Goal: Task Accomplishment & Management: Complete application form

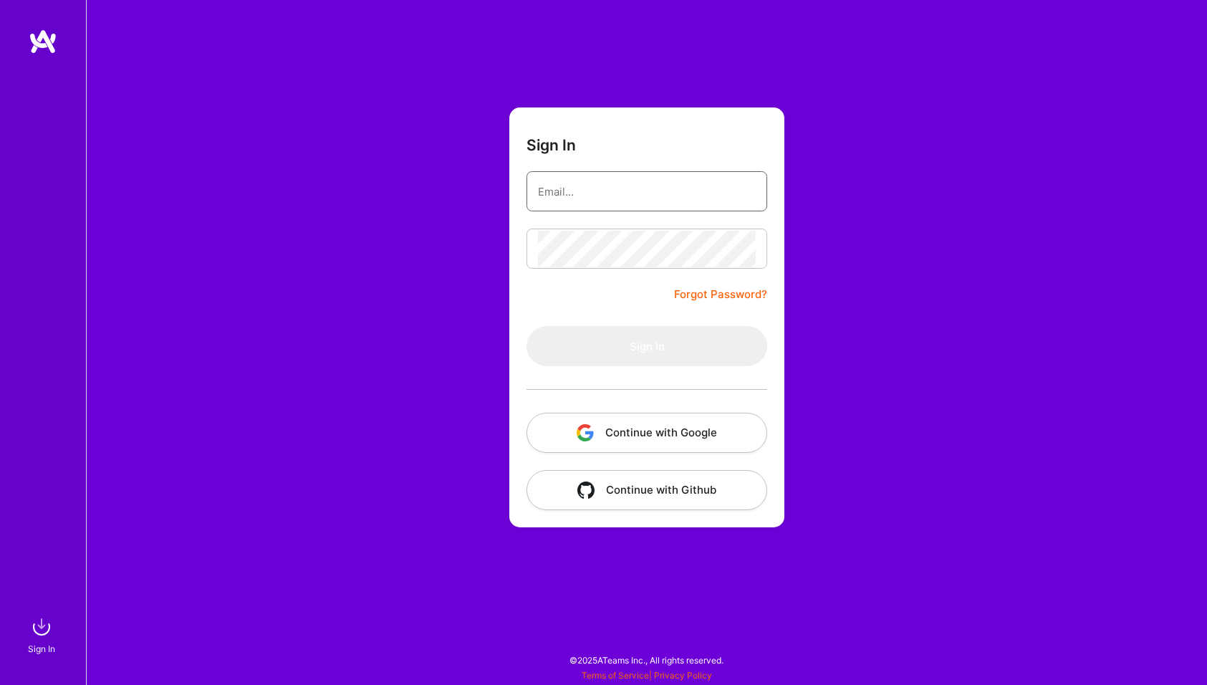
type input "[PERSON_NAME][EMAIL_ADDRESS][DOMAIN_NAME]"
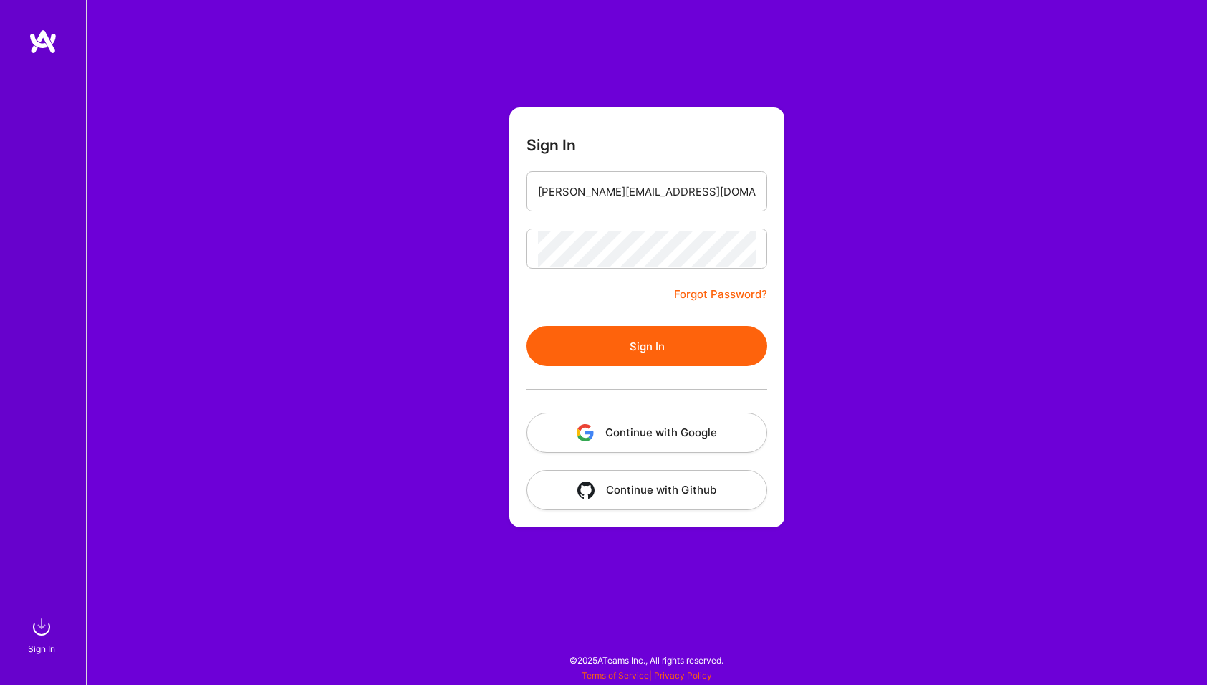
click at [547, 356] on button "Sign In" at bounding box center [646, 346] width 241 height 40
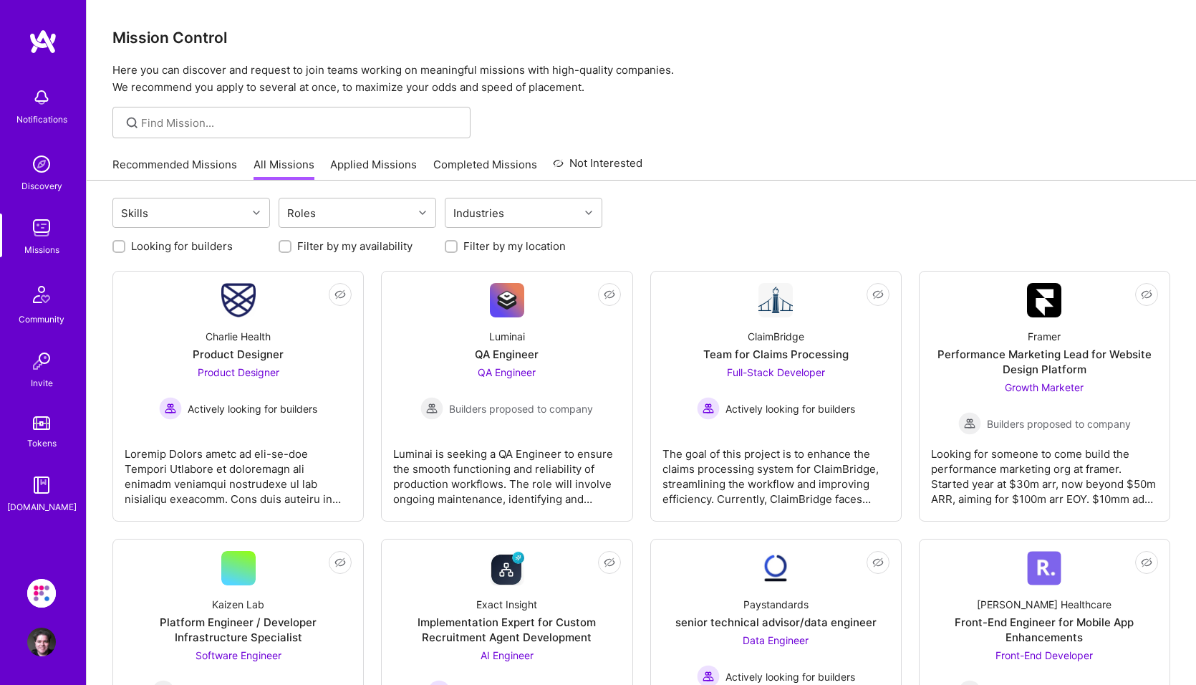
click at [39, 595] on img at bounding box center [41, 593] width 29 height 29
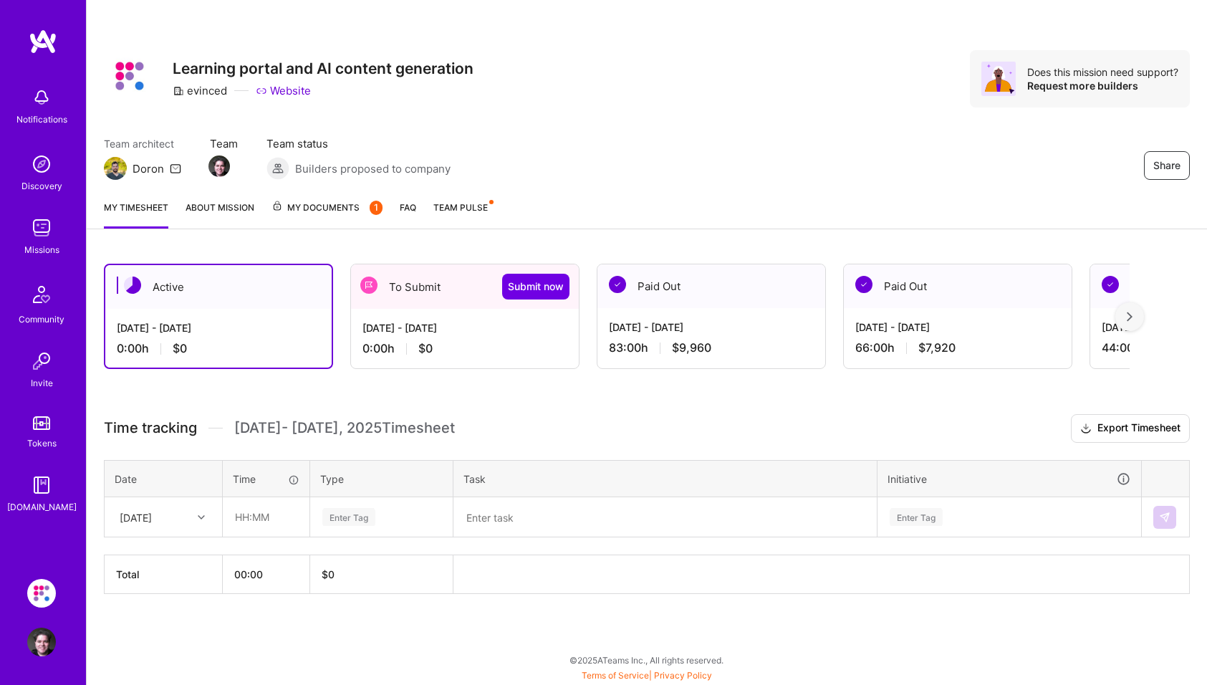
click at [468, 333] on div "[DATE] - [DATE]" at bounding box center [464, 327] width 205 height 15
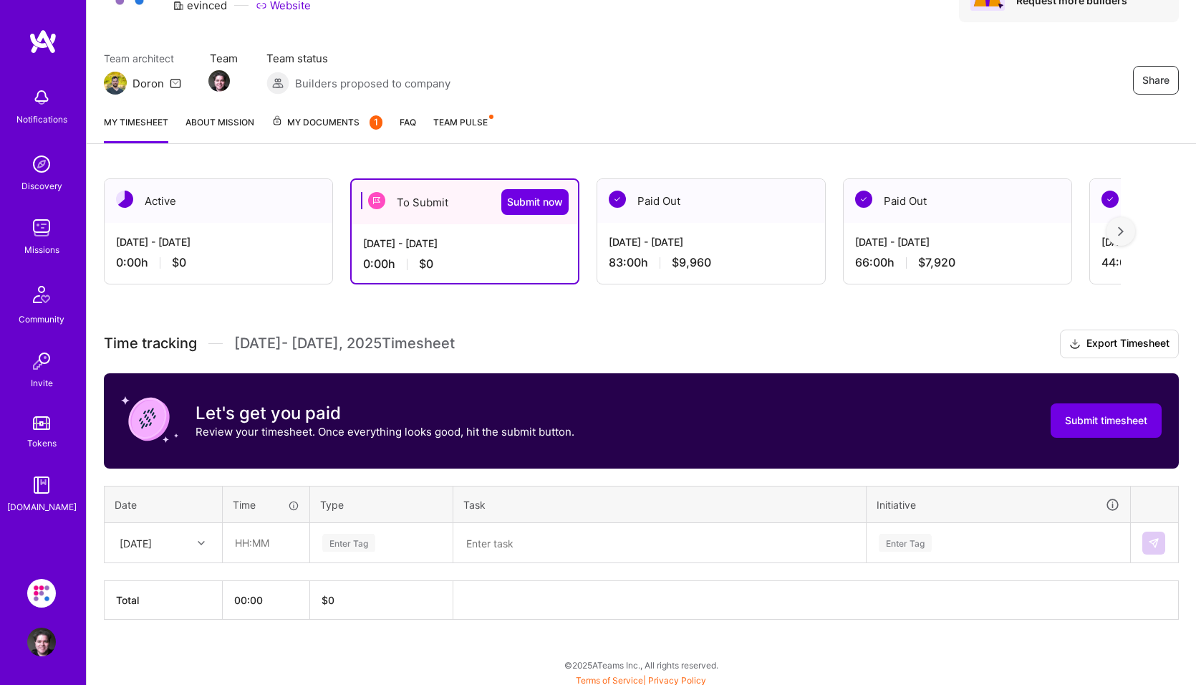
scroll to position [90, 0]
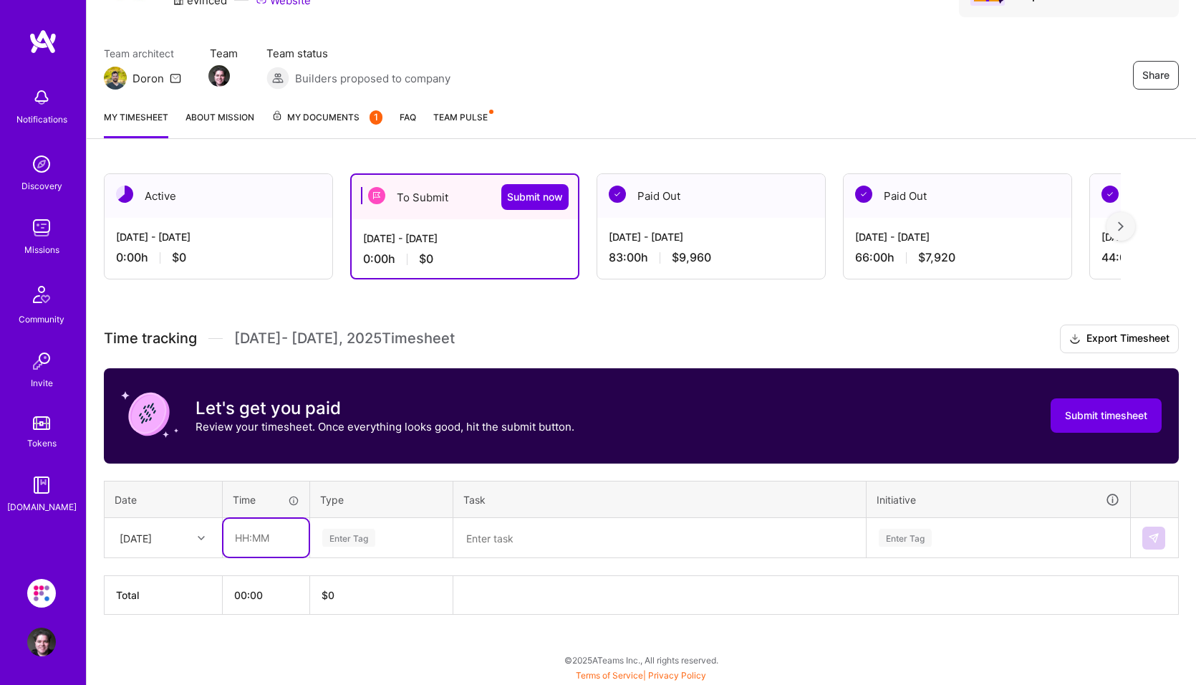
click at [255, 552] on input "text" at bounding box center [265, 538] width 85 height 38
type input "06:00"
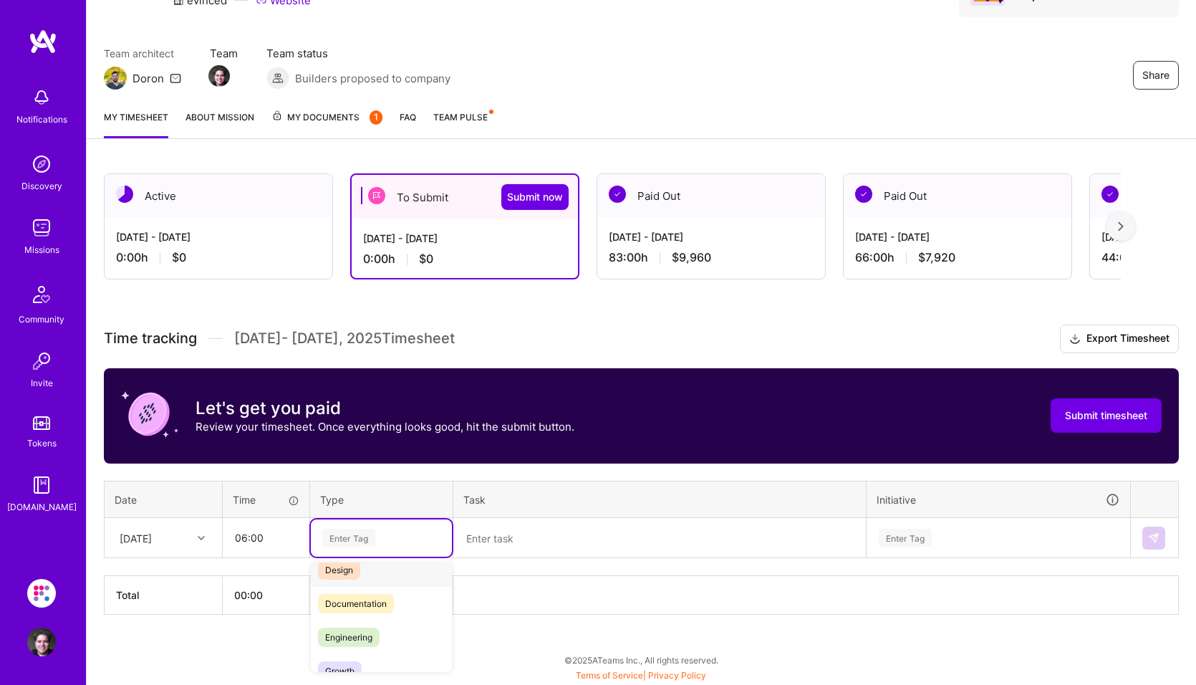
scroll to position [72, 0]
click at [364, 616] on span "Engineering" at bounding box center [349, 614] width 62 height 19
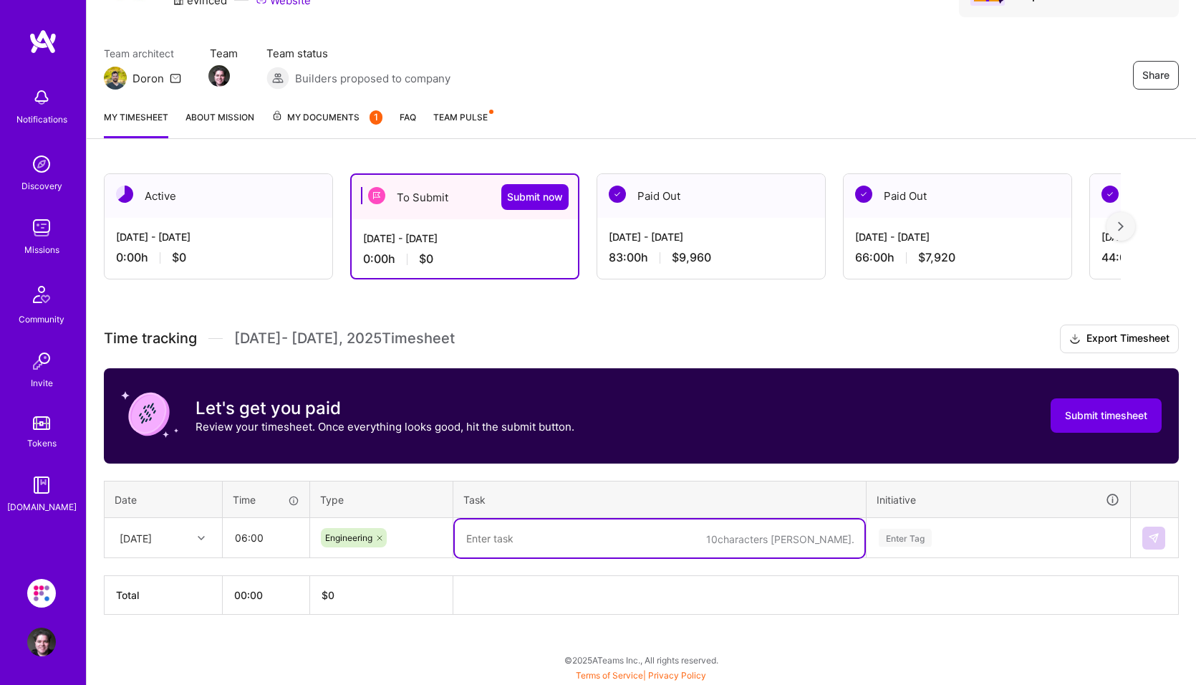
click at [485, 540] on textarea at bounding box center [660, 538] width 410 height 38
type textarea "Package Tool Scripting"
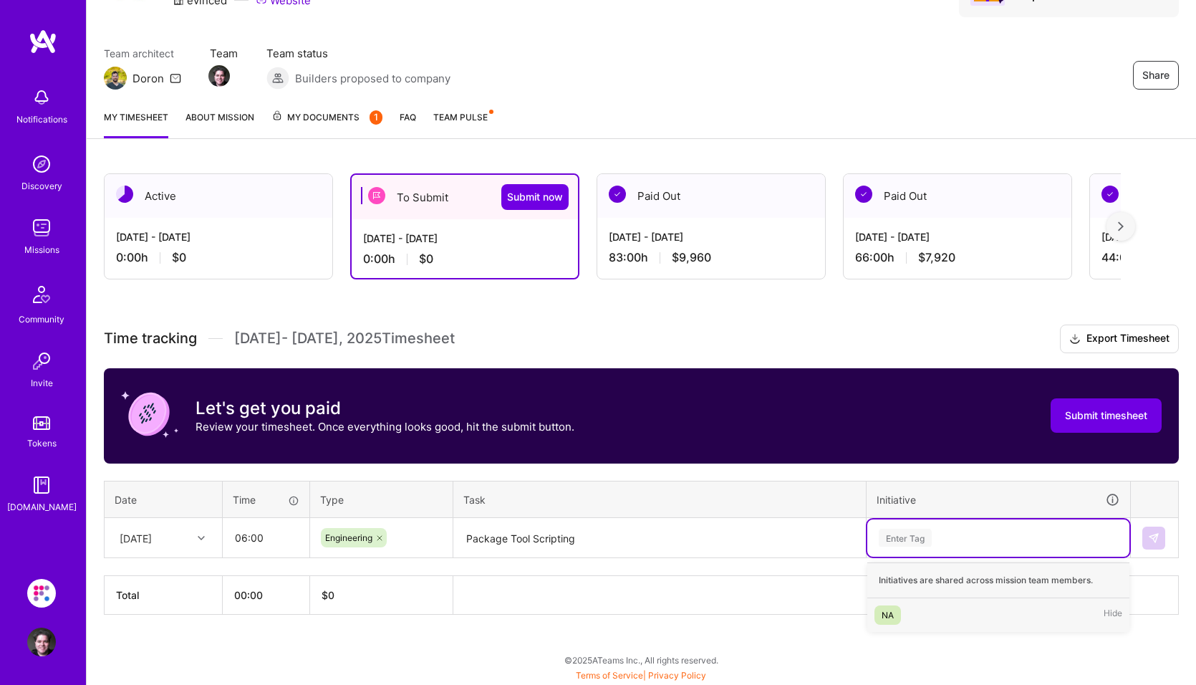
click at [891, 616] on div "NA" at bounding box center [888, 614] width 12 height 15
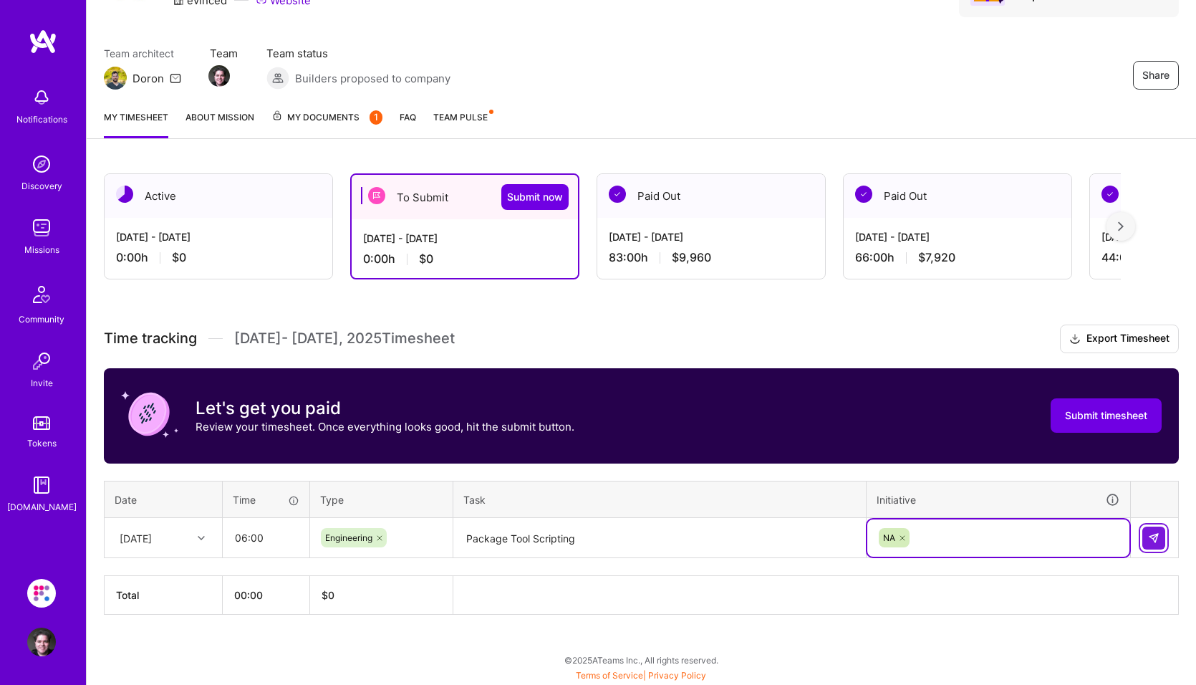
click at [1153, 537] on img at bounding box center [1153, 537] width 11 height 11
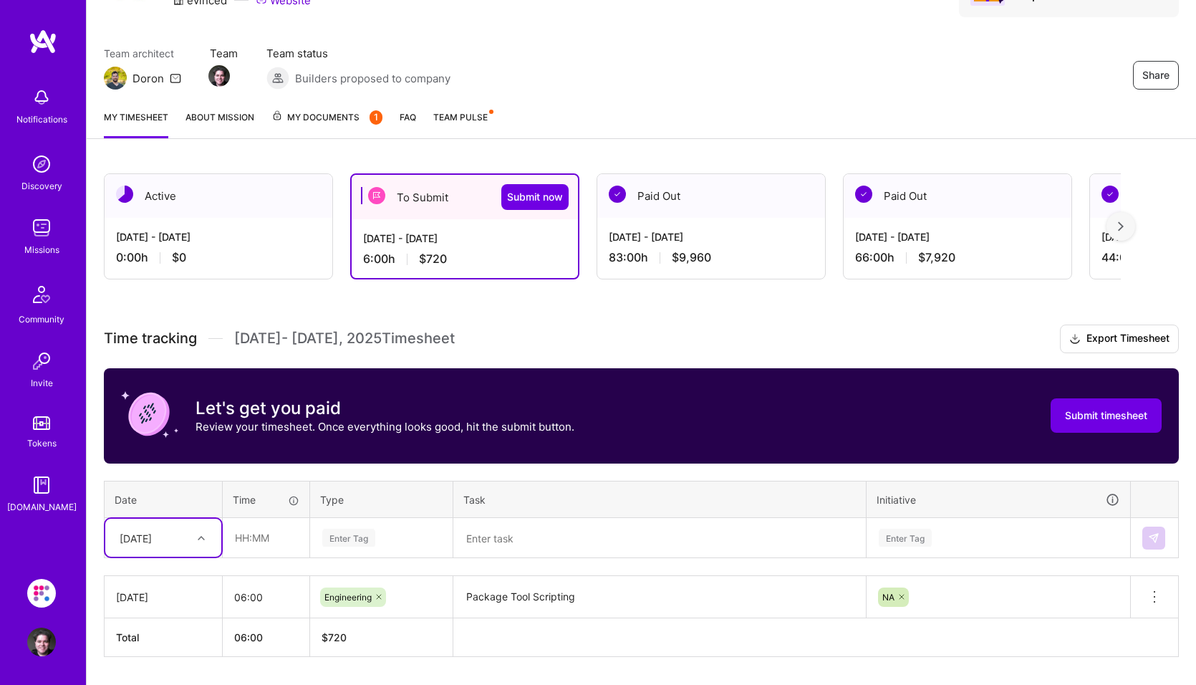
scroll to position [133, 0]
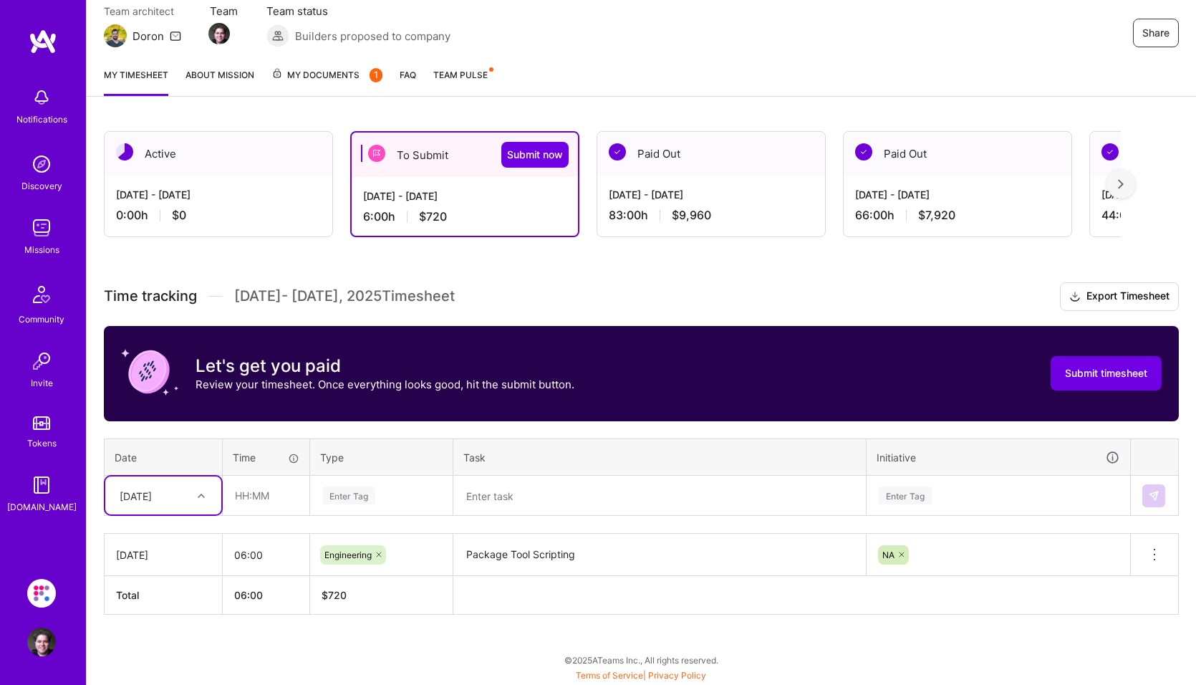
click at [203, 514] on div "Select is focused ,type to refine list, press Down to open the menu, [DATE]" at bounding box center [163, 495] width 116 height 38
click at [166, 536] on div "[DATE]" at bounding box center [163, 536] width 116 height 27
click at [245, 500] on input "text" at bounding box center [265, 495] width 85 height 38
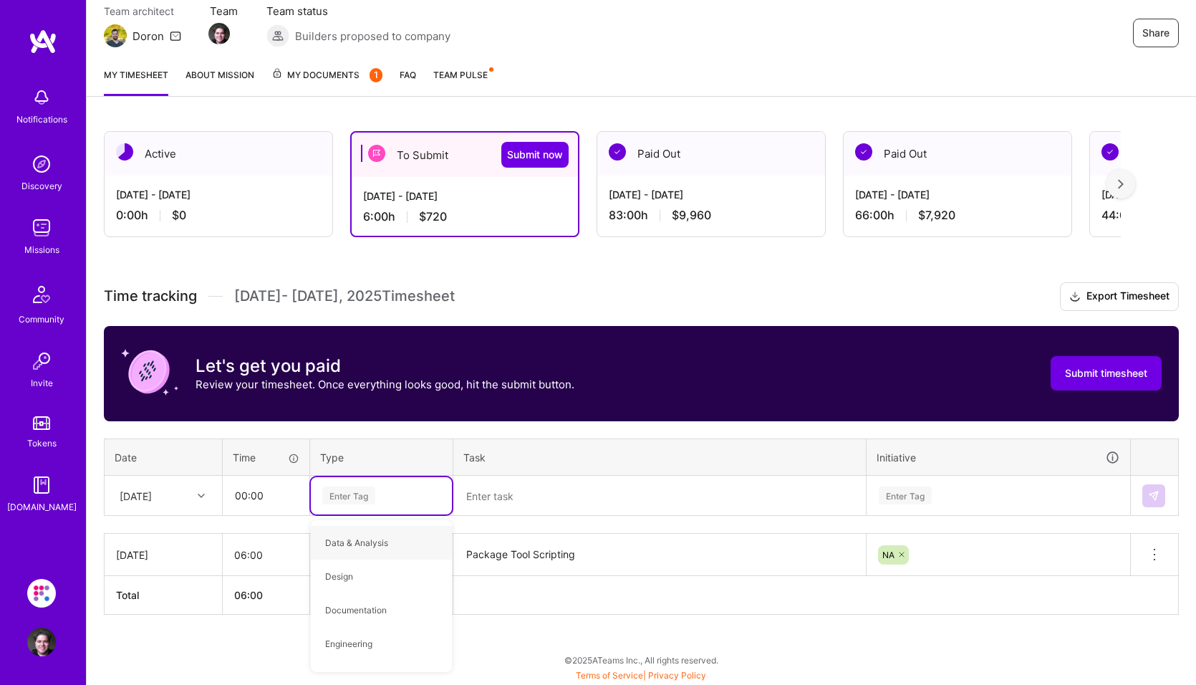
click at [913, 497] on div "Enter Tag" at bounding box center [905, 495] width 53 height 22
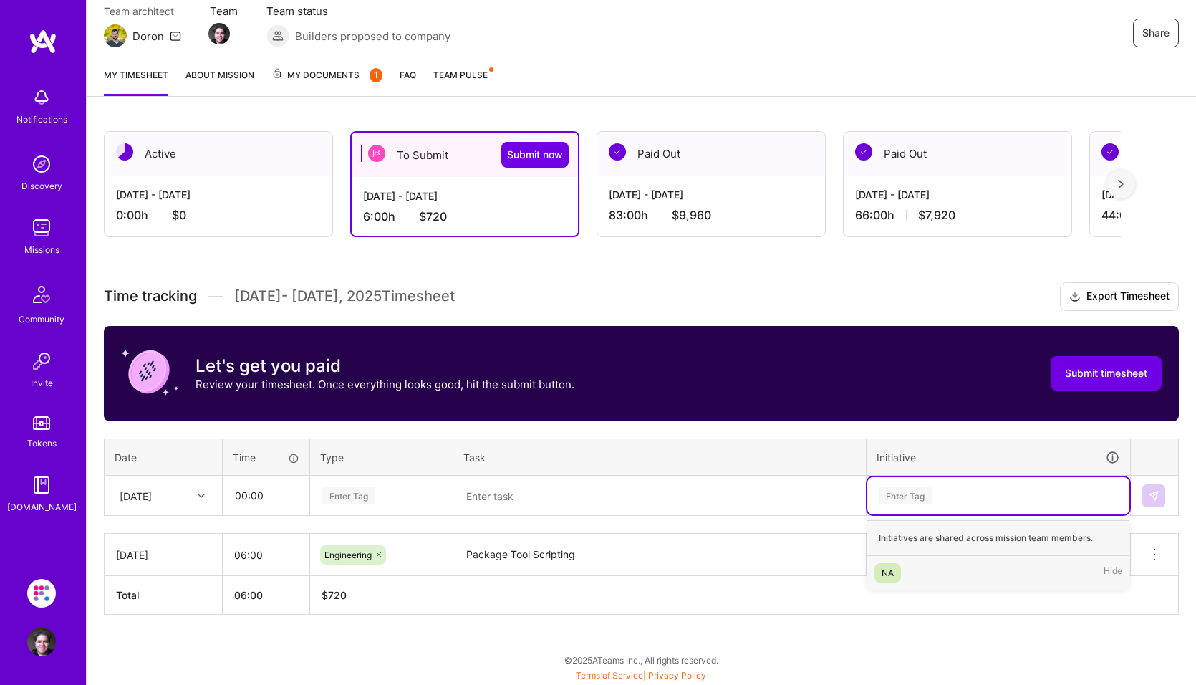
click at [889, 574] on div "NA" at bounding box center [888, 572] width 12 height 15
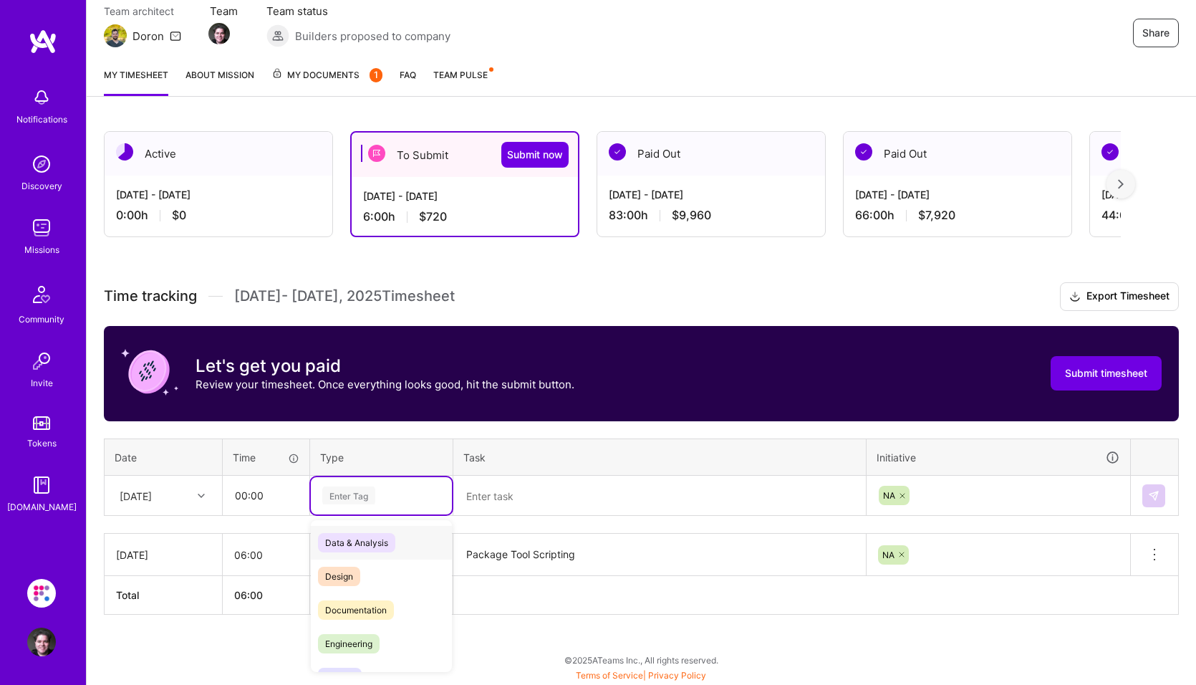
click at [360, 496] on div "Enter Tag" at bounding box center [348, 495] width 53 height 22
click at [274, 500] on input "00:00" at bounding box center [265, 495] width 85 height 38
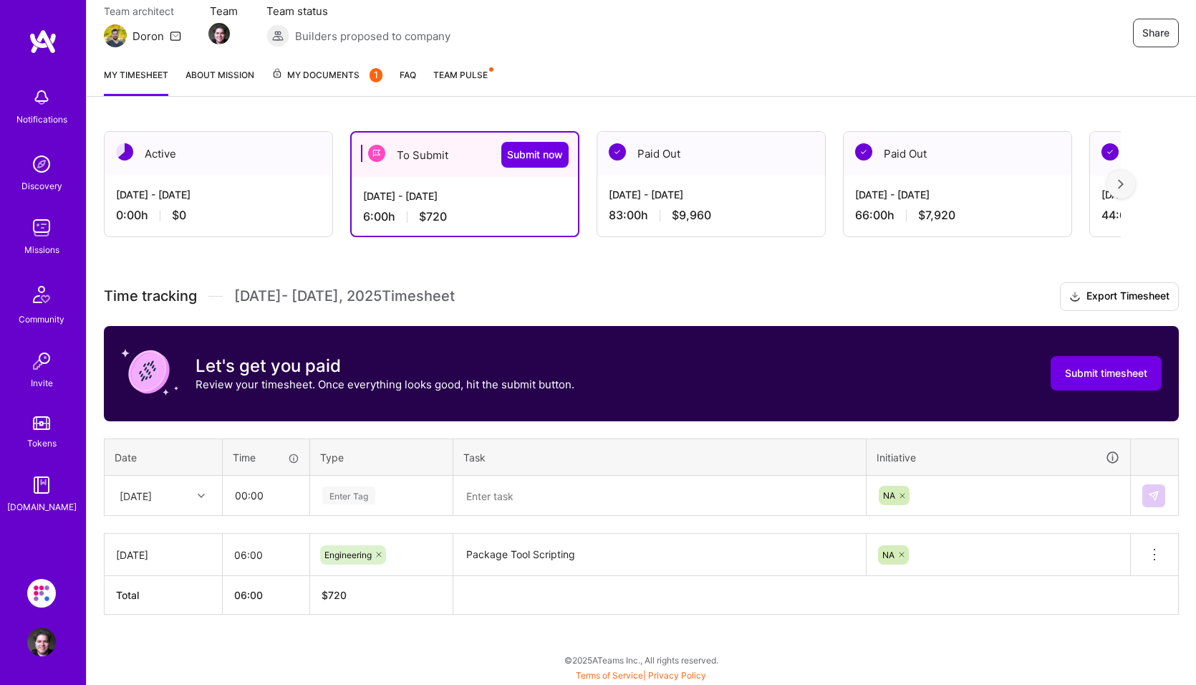
click at [200, 493] on icon at bounding box center [201, 495] width 7 height 7
click at [157, 619] on div "[DATE]" at bounding box center [163, 615] width 116 height 27
click at [255, 492] on input "00:00" at bounding box center [265, 495] width 85 height 38
click at [242, 491] on input "00:00" at bounding box center [265, 495] width 85 height 38
type input "0"
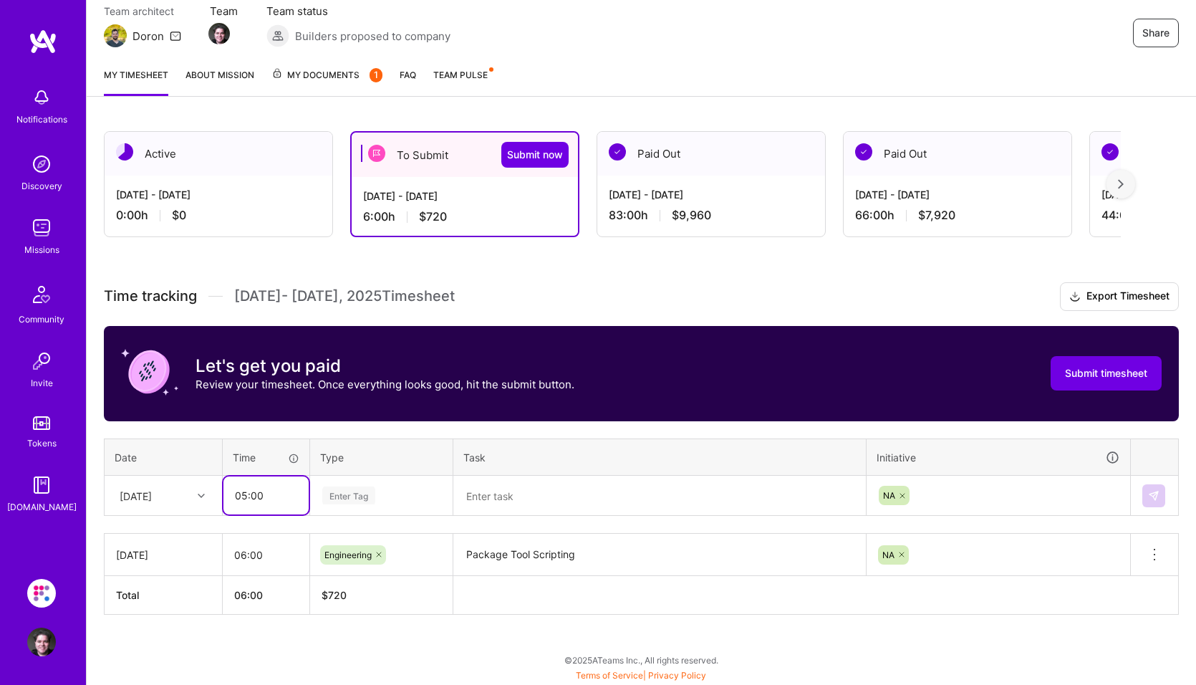
type input "05:00"
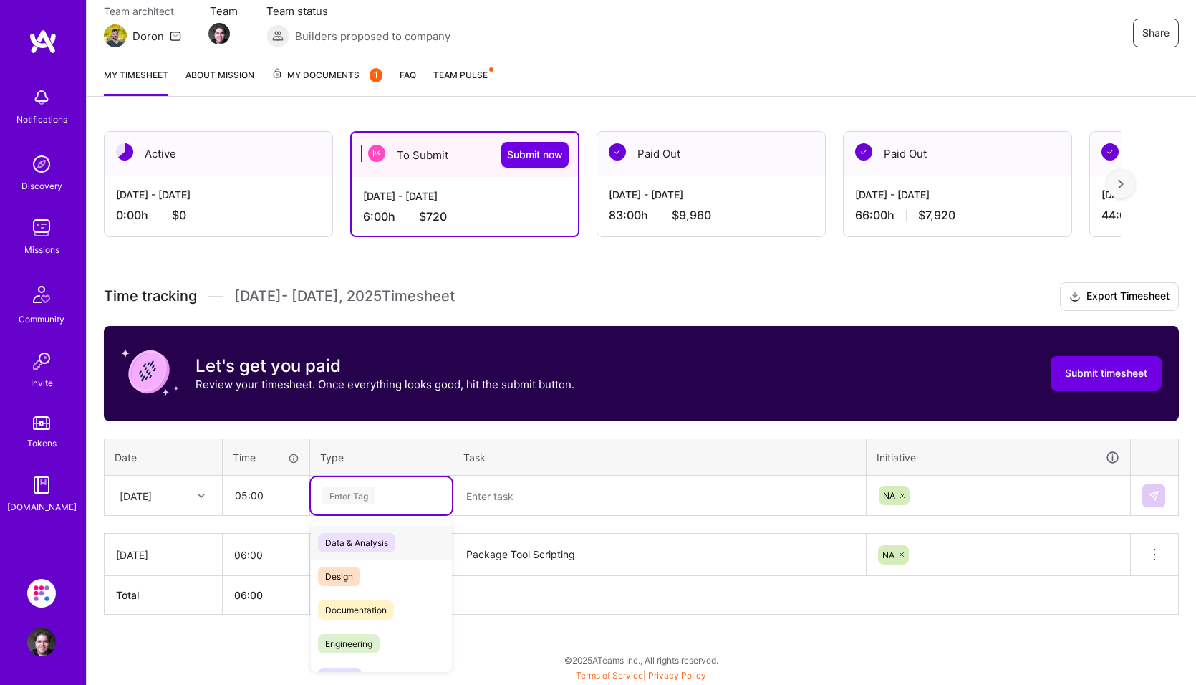
click at [350, 493] on div "Enter Tag" at bounding box center [348, 495] width 53 height 22
click at [350, 578] on span "Design" at bounding box center [339, 576] width 42 height 19
click at [526, 504] on textarea at bounding box center [660, 496] width 410 height 38
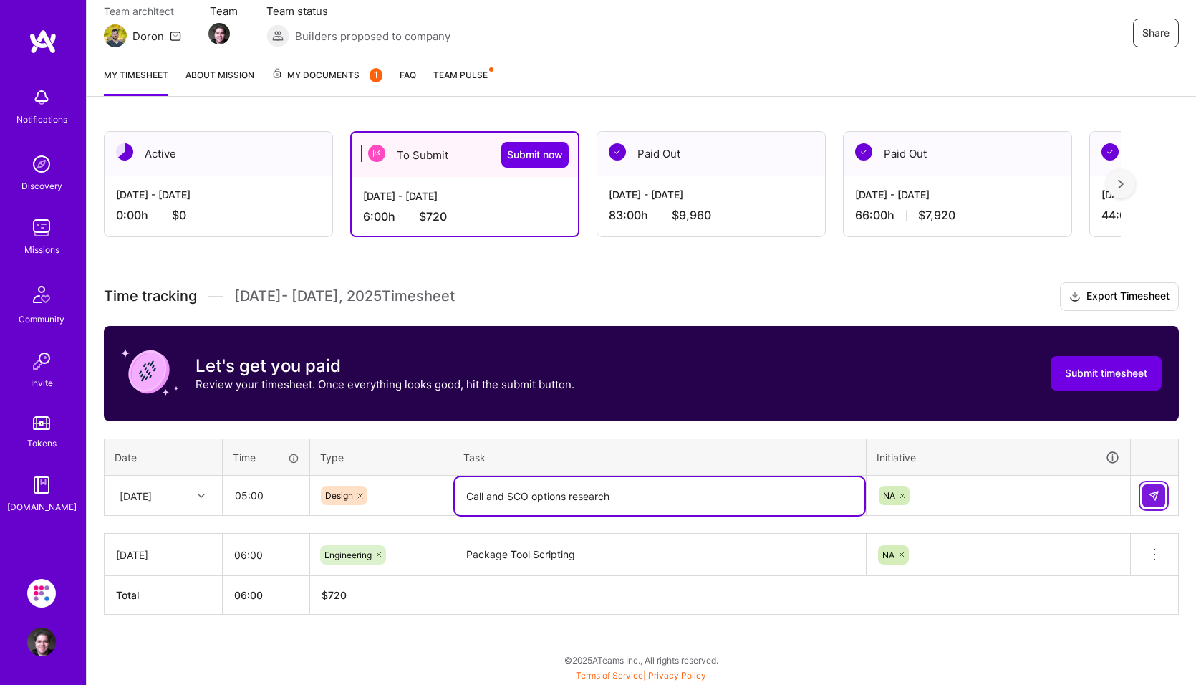
type textarea "Call and SCO options research"
click at [1160, 496] on button at bounding box center [1153, 495] width 23 height 23
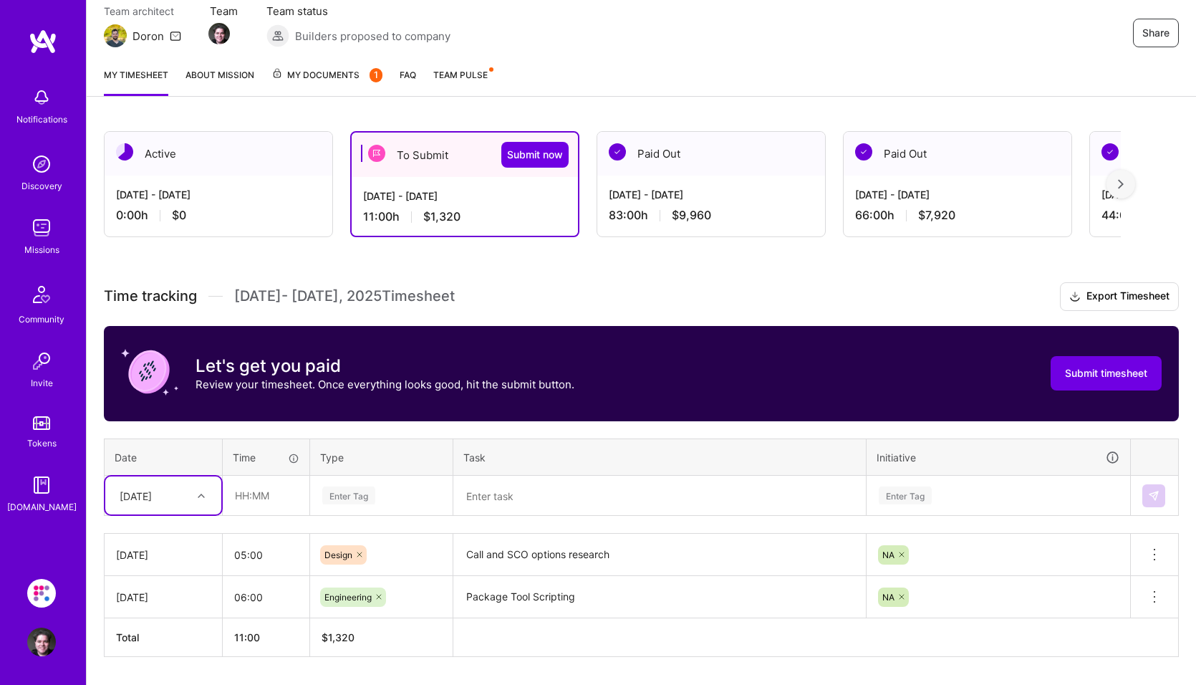
scroll to position [175, 0]
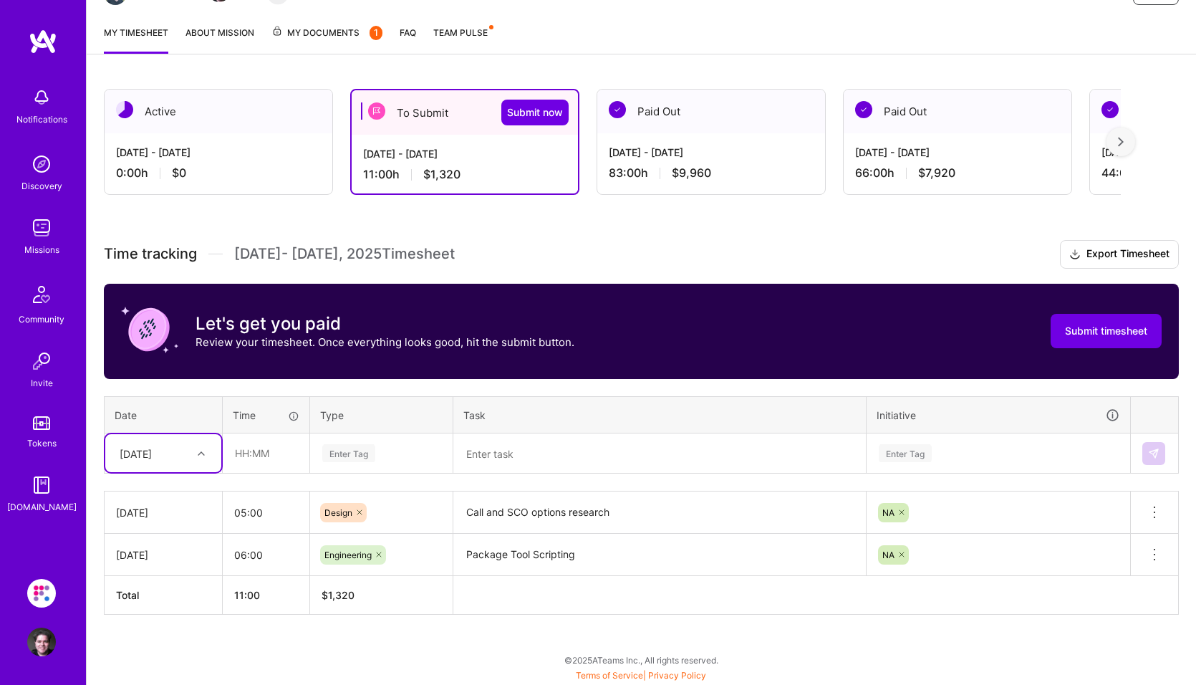
click at [201, 453] on icon at bounding box center [201, 453] width 7 height 7
click at [162, 630] on div "[DATE]" at bounding box center [163, 626] width 116 height 27
click at [261, 453] on input "text" at bounding box center [265, 453] width 85 height 38
type input "07:30"
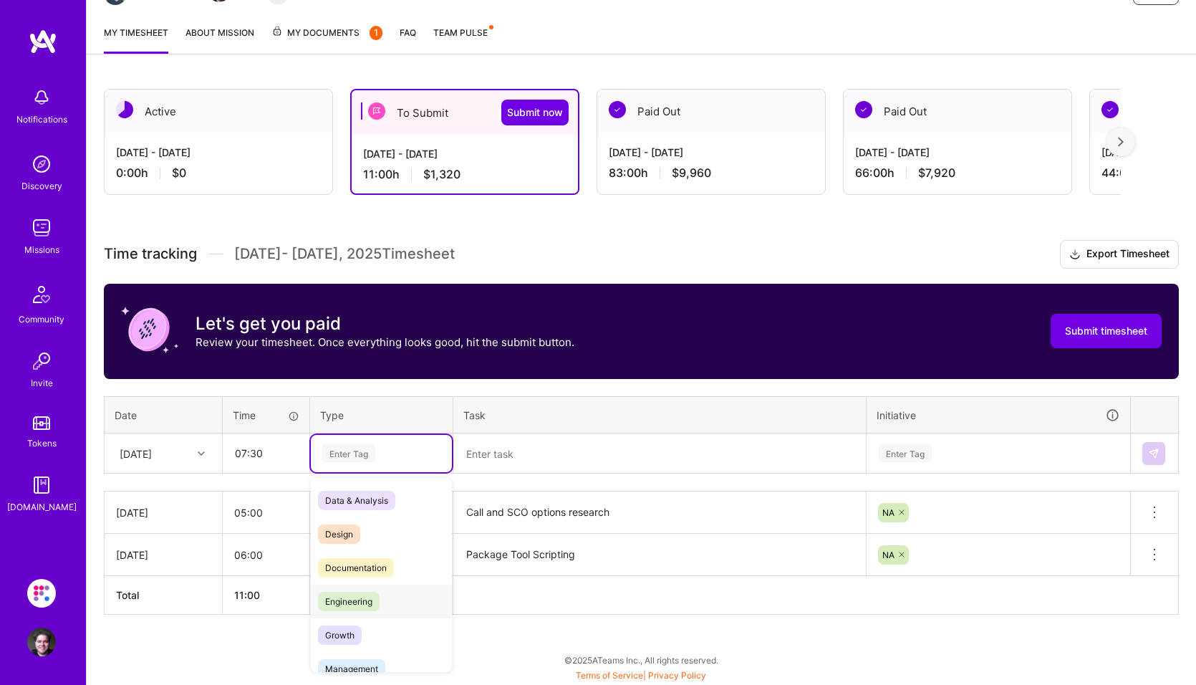
click at [355, 605] on span "Engineering" at bounding box center [349, 601] width 62 height 19
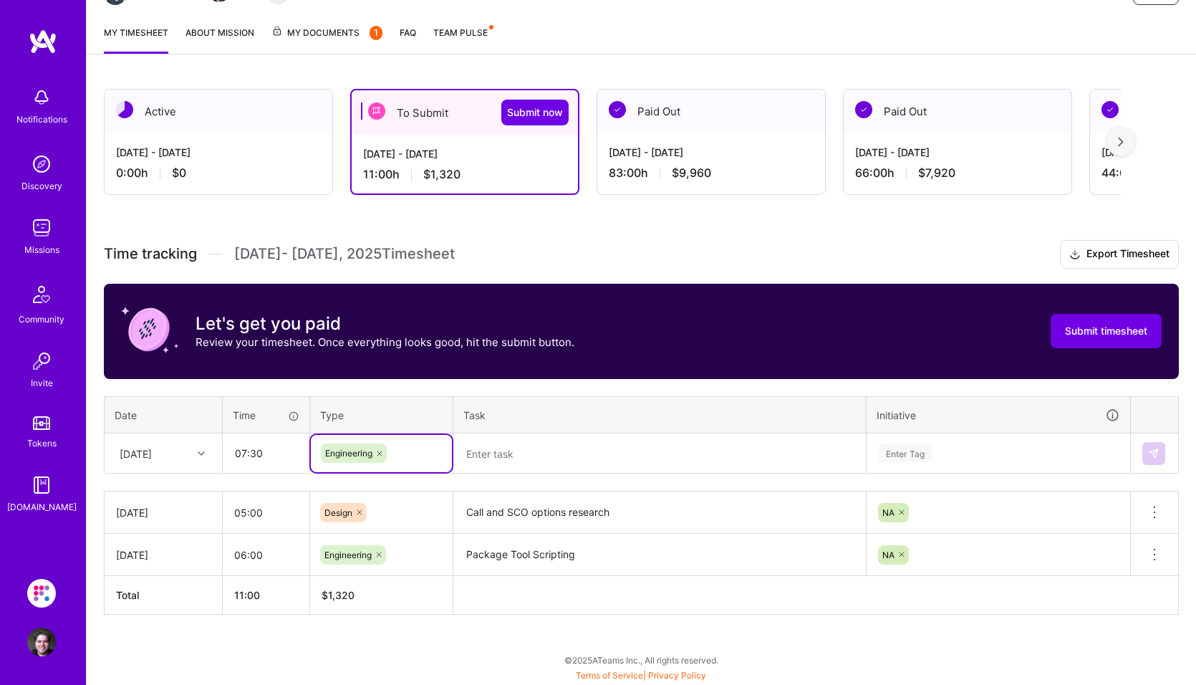
click at [534, 453] on textarea at bounding box center [660, 454] width 410 height 38
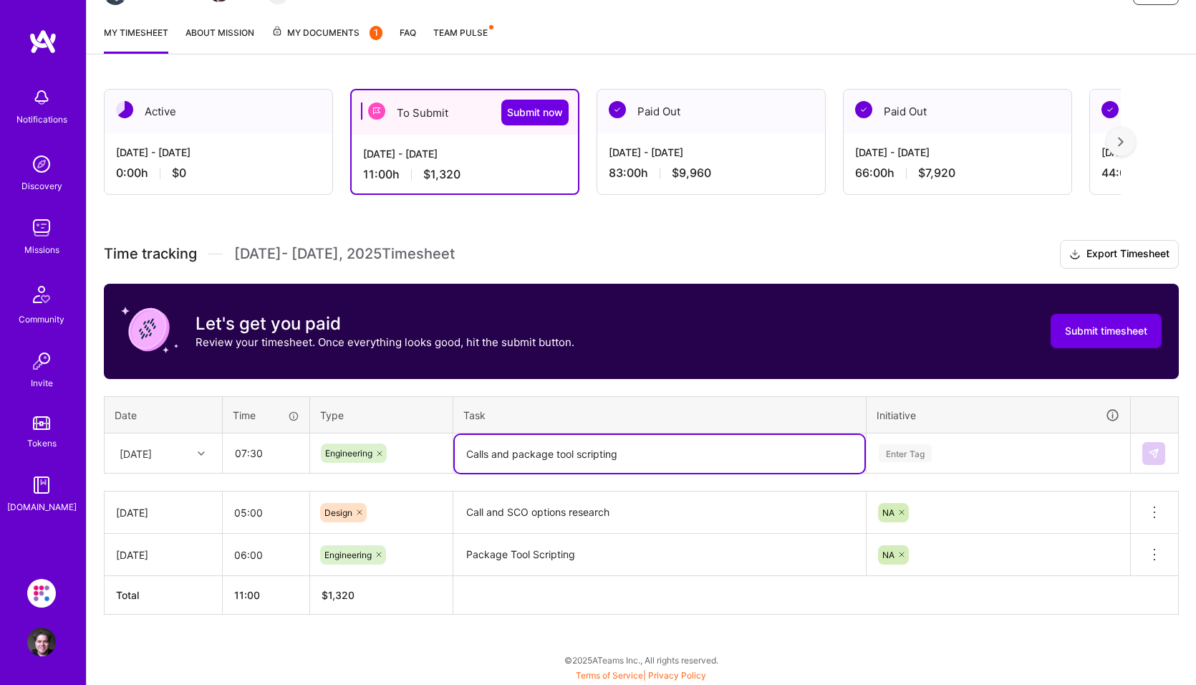
type textarea "Calls and package tool scripting"
click at [910, 461] on div "Enter Tag" at bounding box center [905, 453] width 53 height 22
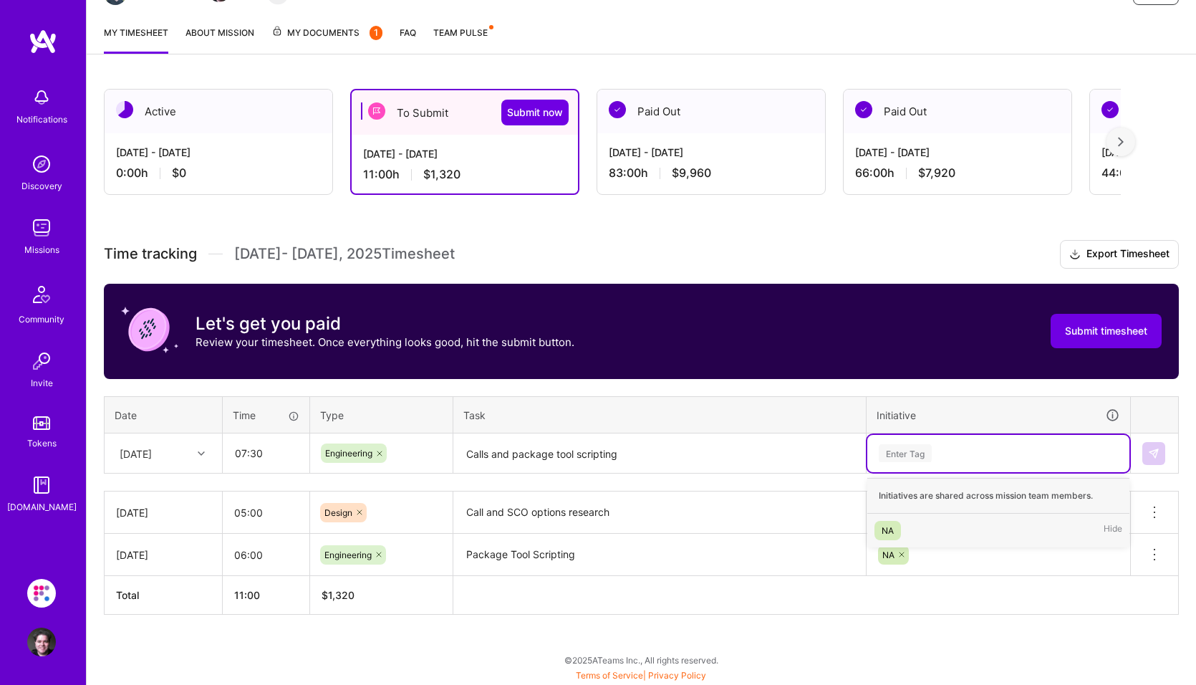
click at [884, 534] on div "NA" at bounding box center [888, 530] width 12 height 15
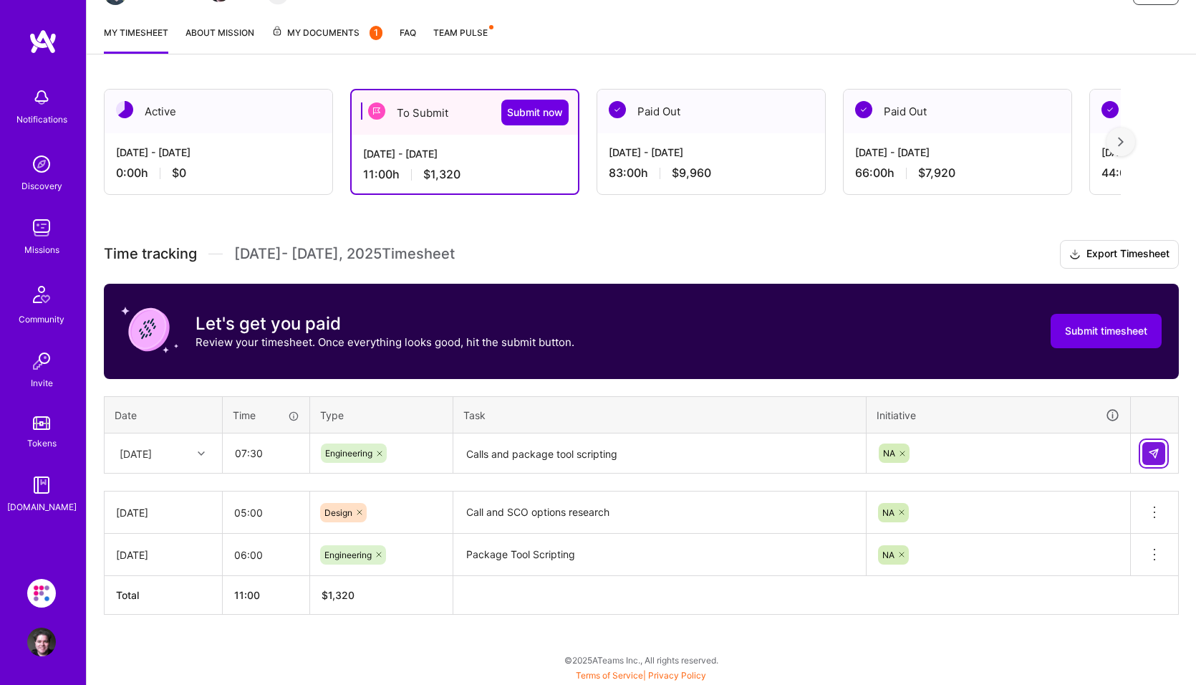
click at [1155, 451] on img at bounding box center [1153, 453] width 11 height 11
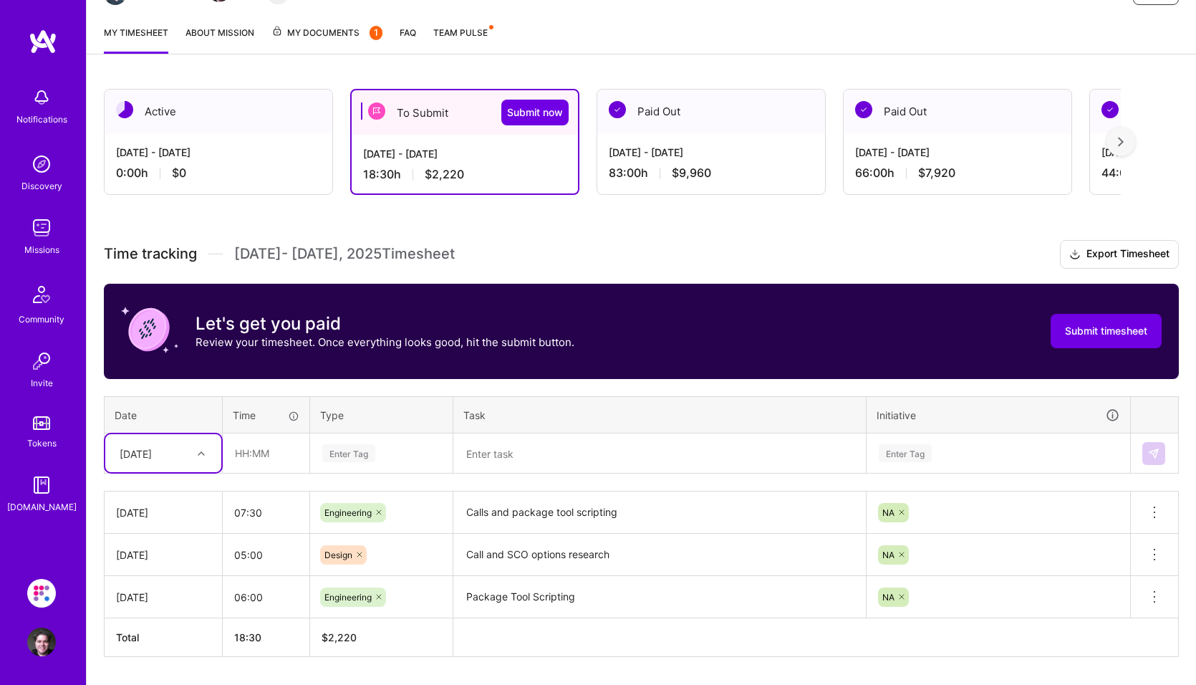
click at [201, 455] on div "[DATE]" at bounding box center [163, 453] width 116 height 38
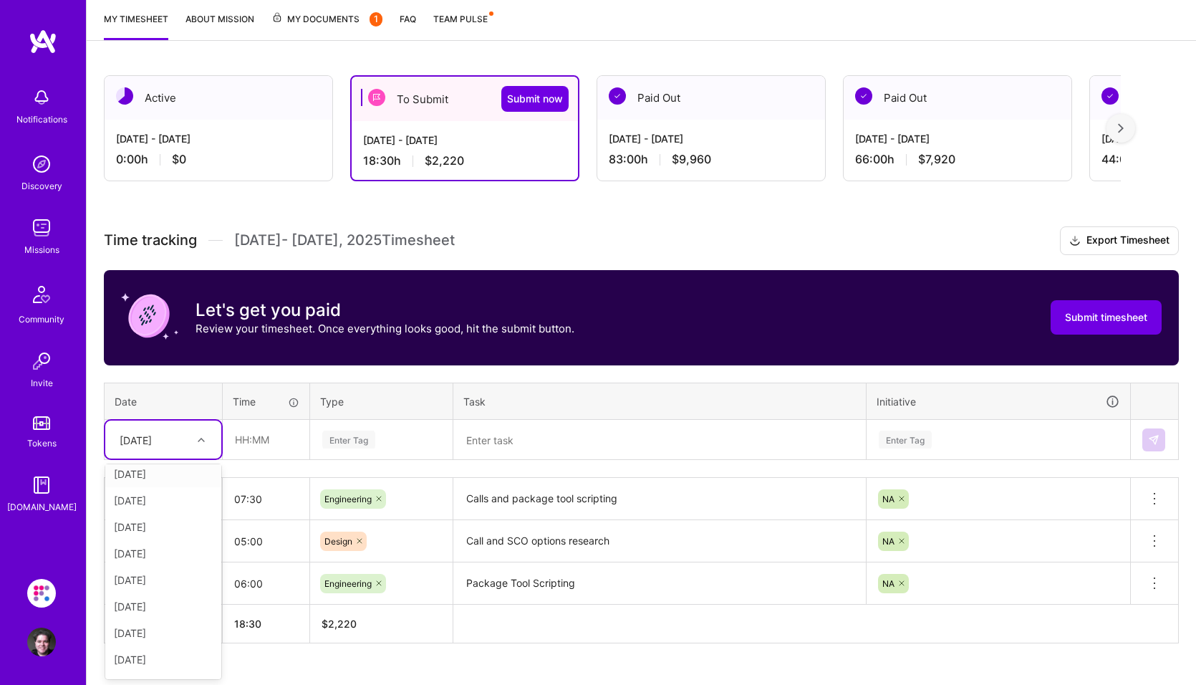
scroll to position [143, 0]
click at [159, 577] on div "[DATE]" at bounding box center [163, 575] width 116 height 27
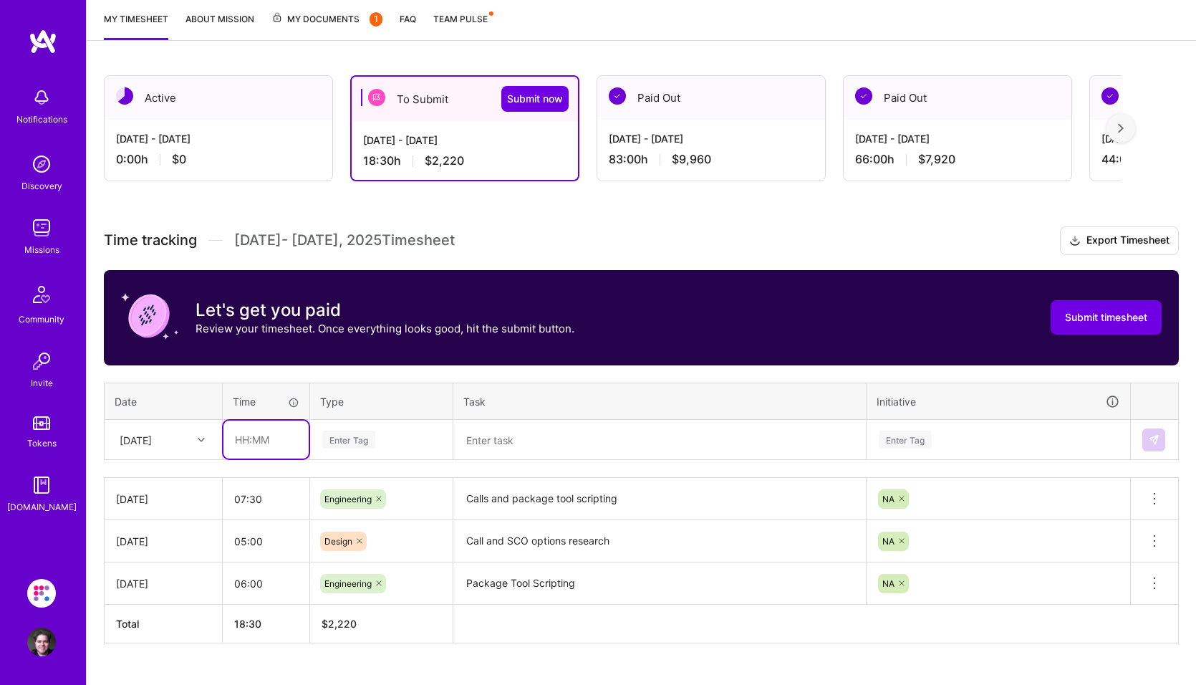
click at [274, 438] on input "text" at bounding box center [265, 439] width 85 height 38
type input "02:00"
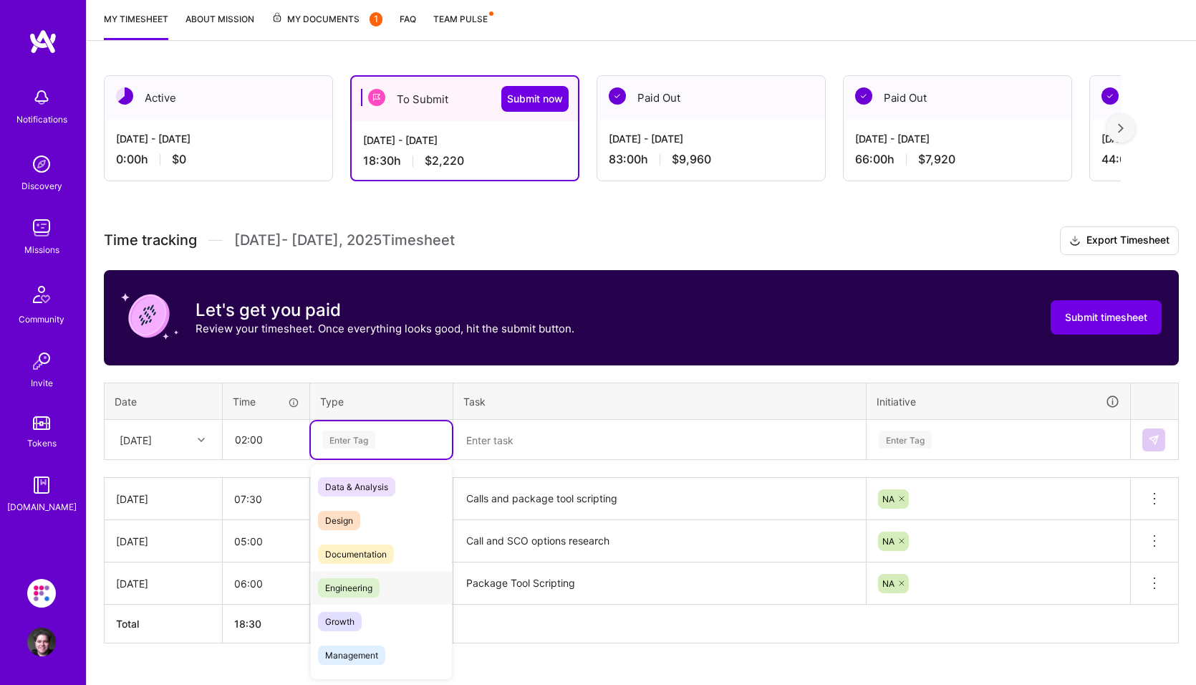
click at [357, 592] on span "Engineering" at bounding box center [349, 587] width 62 height 19
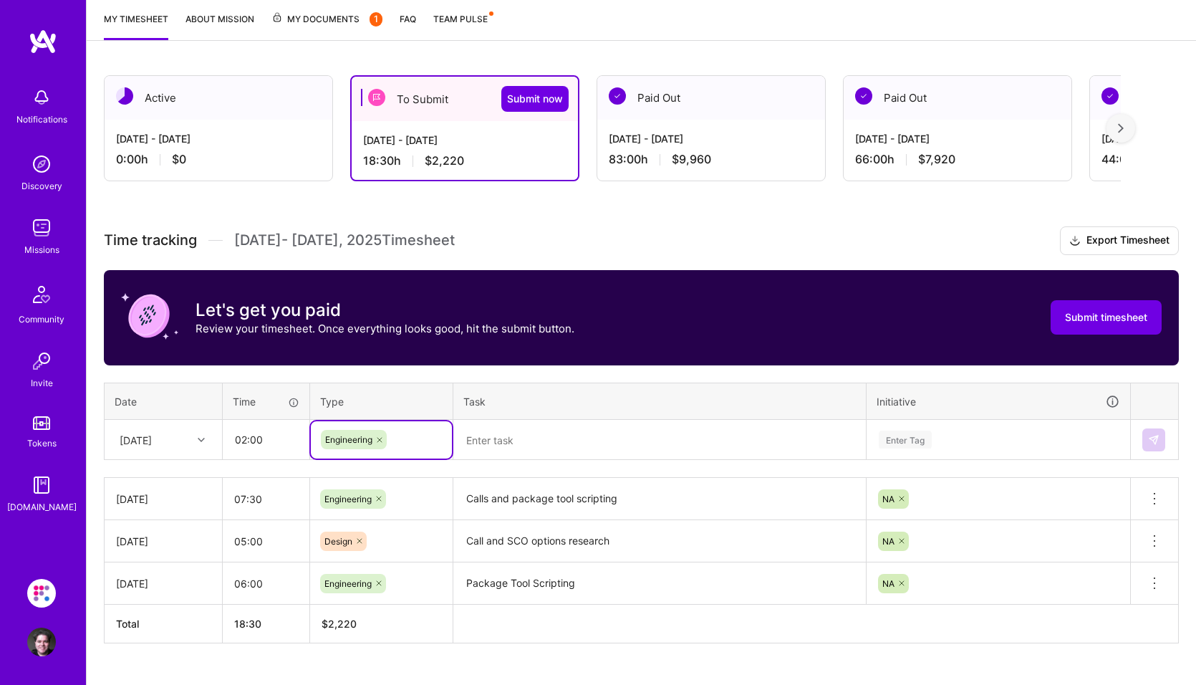
click at [553, 430] on textarea at bounding box center [660, 440] width 410 height 38
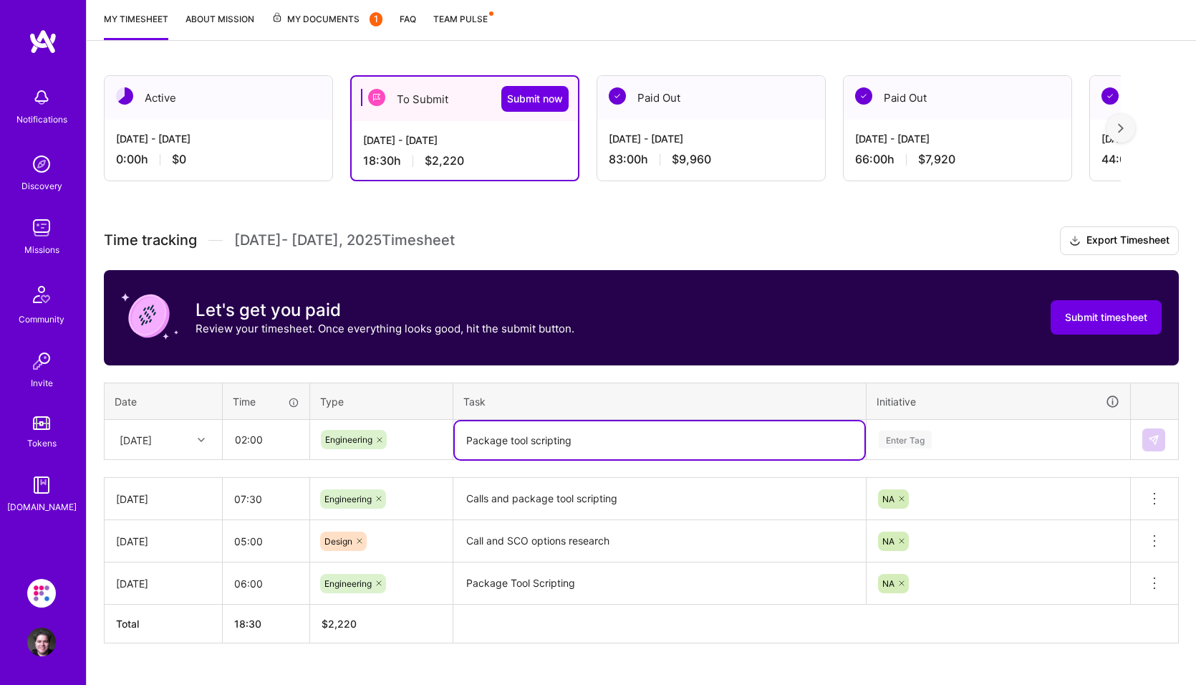
type textarea "Package tool scripting"
click at [915, 431] on div "Enter Tag" at bounding box center [905, 439] width 53 height 22
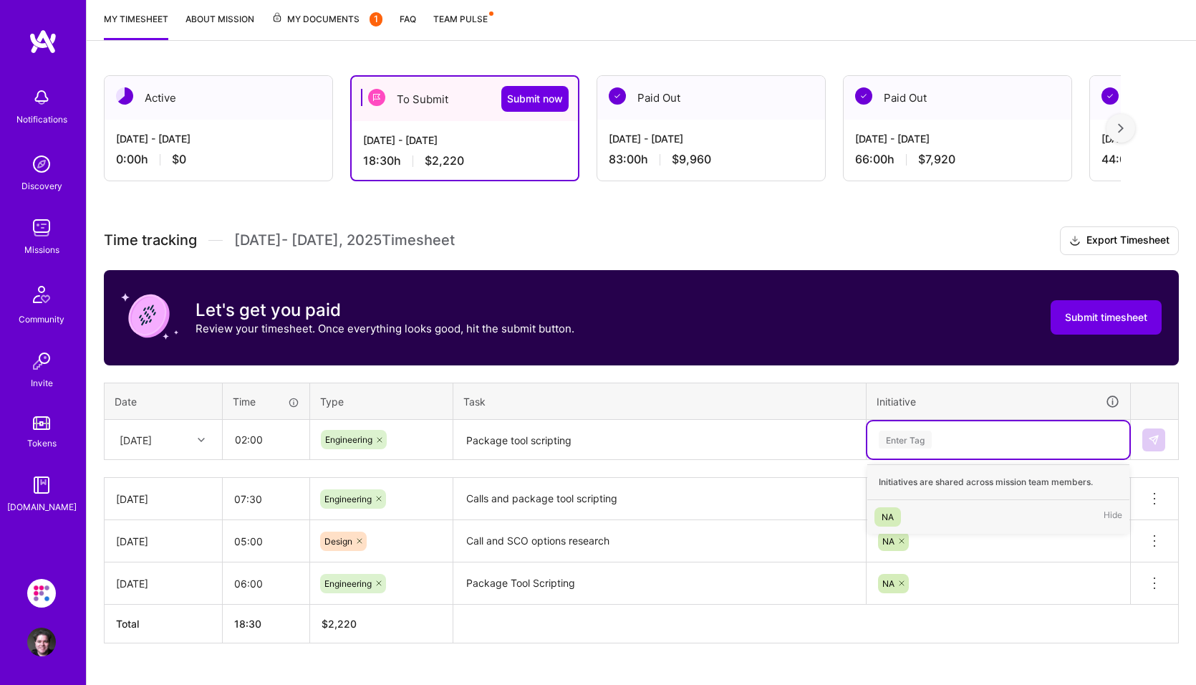
click at [888, 512] on div "NA" at bounding box center [888, 516] width 12 height 15
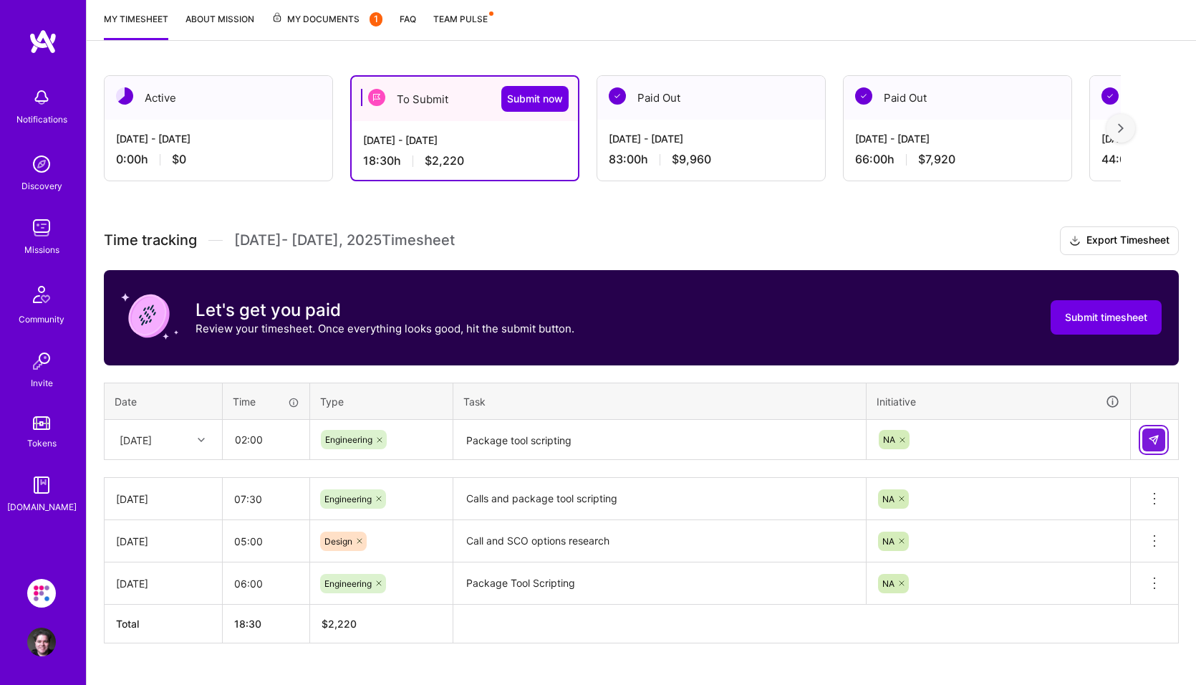
click at [1155, 441] on img at bounding box center [1153, 439] width 11 height 11
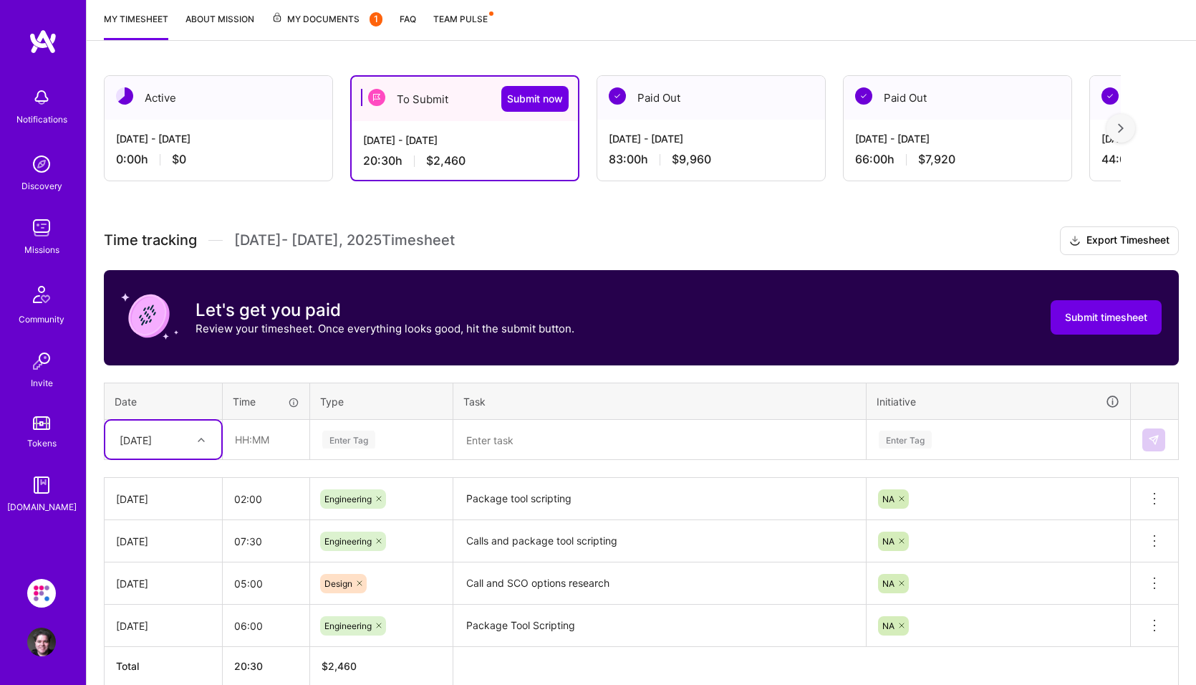
click at [206, 439] on div at bounding box center [203, 439] width 22 height 19
click at [165, 610] on div "[DATE]" at bounding box center [163, 602] width 116 height 27
click at [253, 450] on input "text" at bounding box center [265, 439] width 85 height 38
type input "09:00"
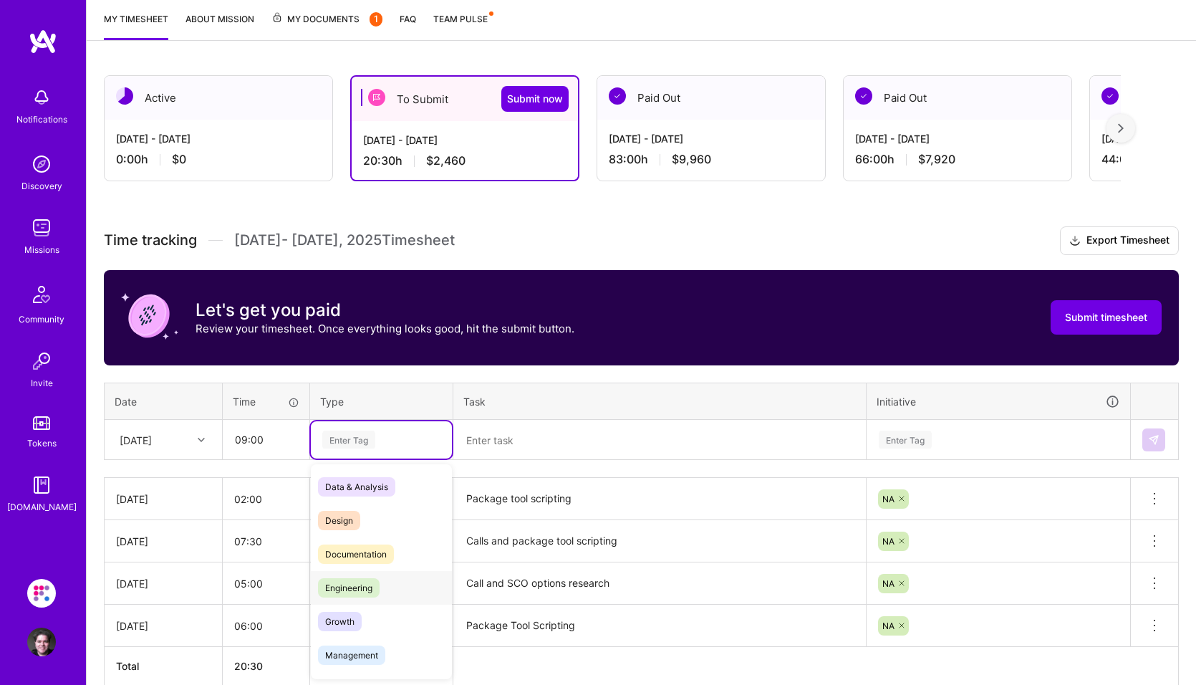
click at [357, 587] on span "Engineering" at bounding box center [349, 587] width 62 height 19
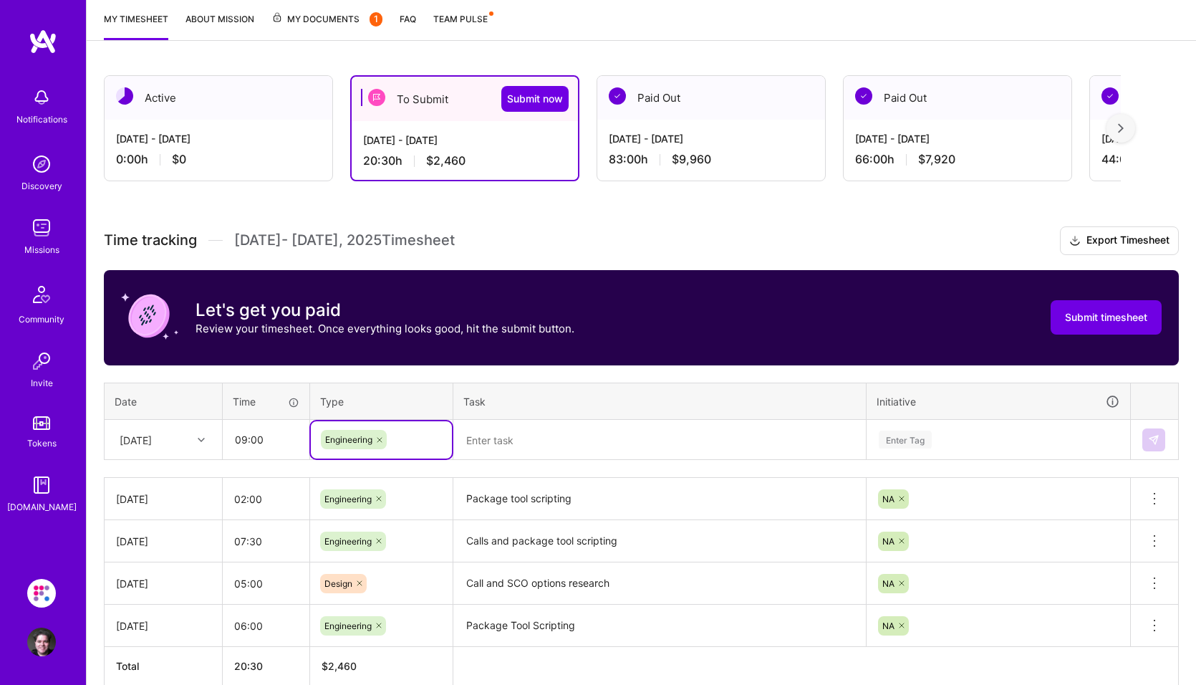
click at [527, 437] on textarea at bounding box center [660, 440] width 410 height 38
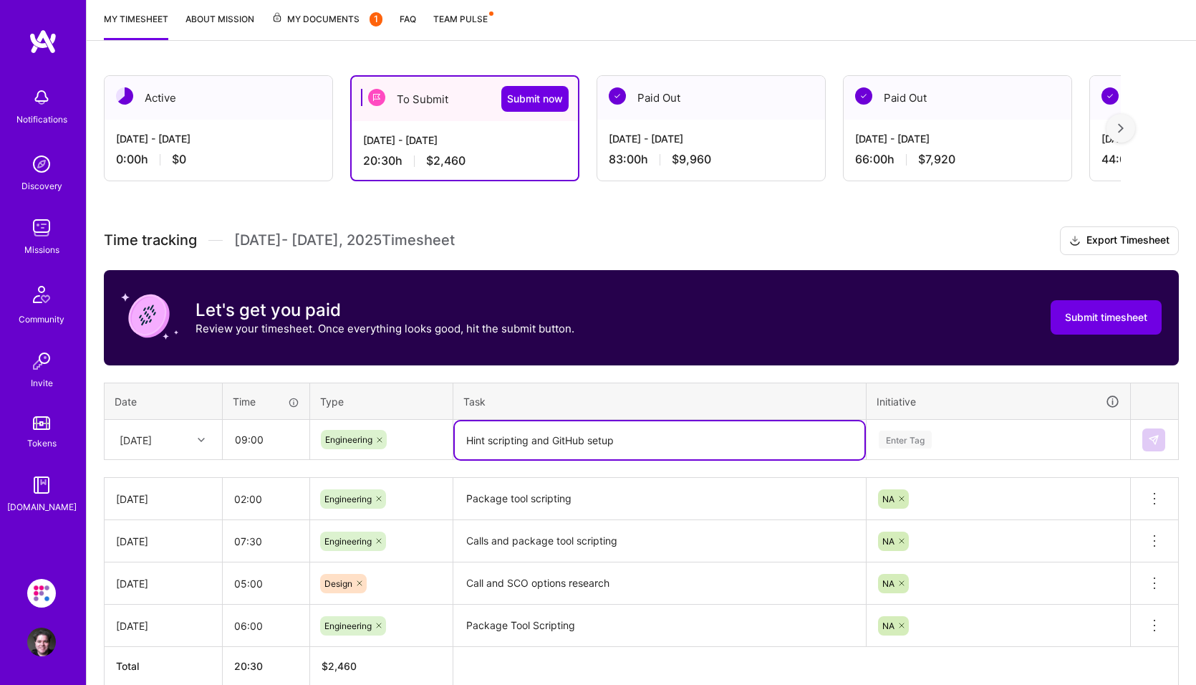
type textarea "Hint scripting and GitHub setup"
click at [916, 442] on div "Enter Tag" at bounding box center [905, 439] width 53 height 22
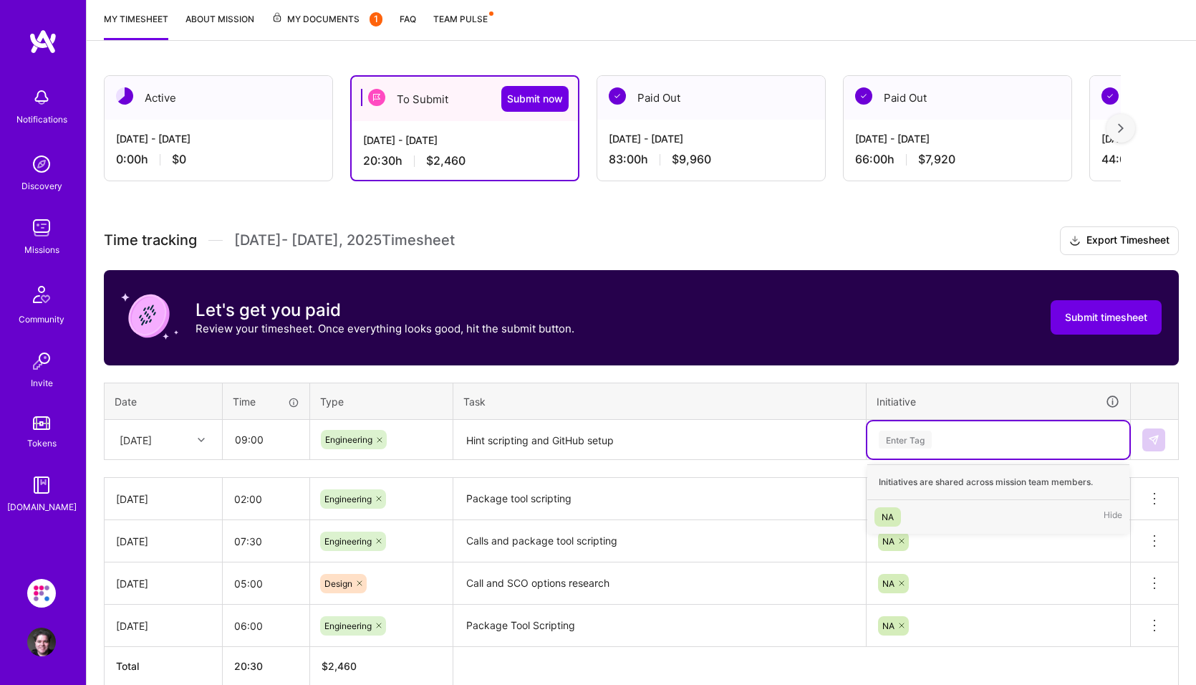
click at [889, 517] on div "NA" at bounding box center [888, 516] width 12 height 15
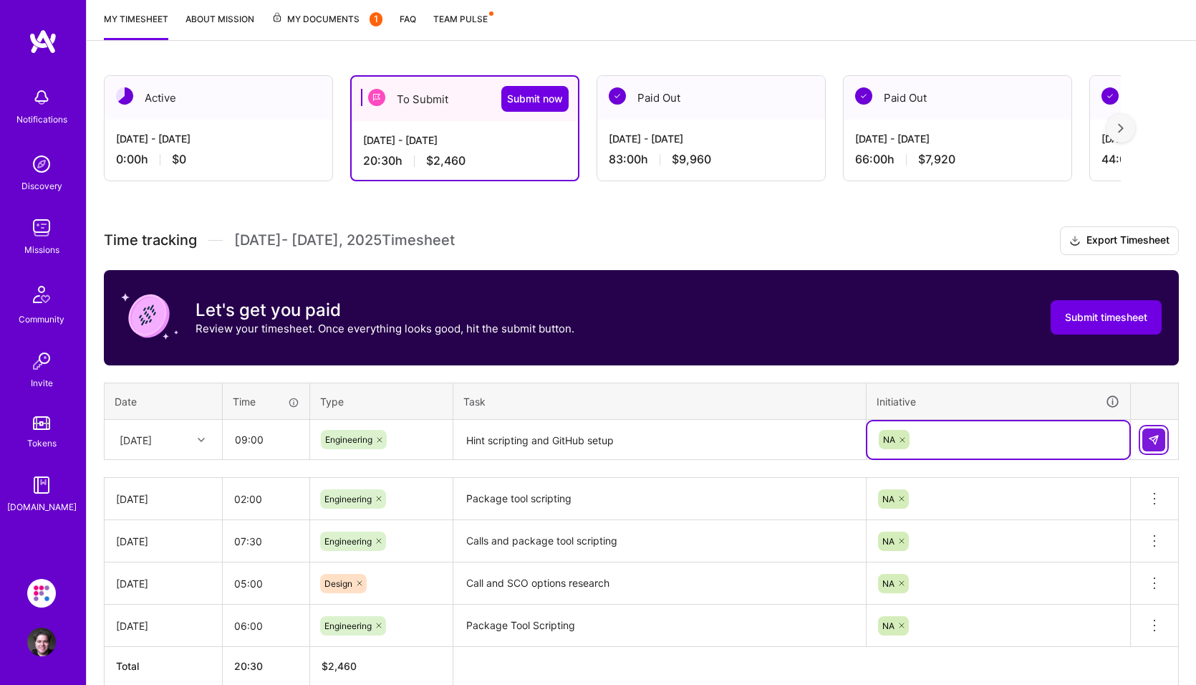
click at [1159, 439] on img at bounding box center [1153, 439] width 11 height 11
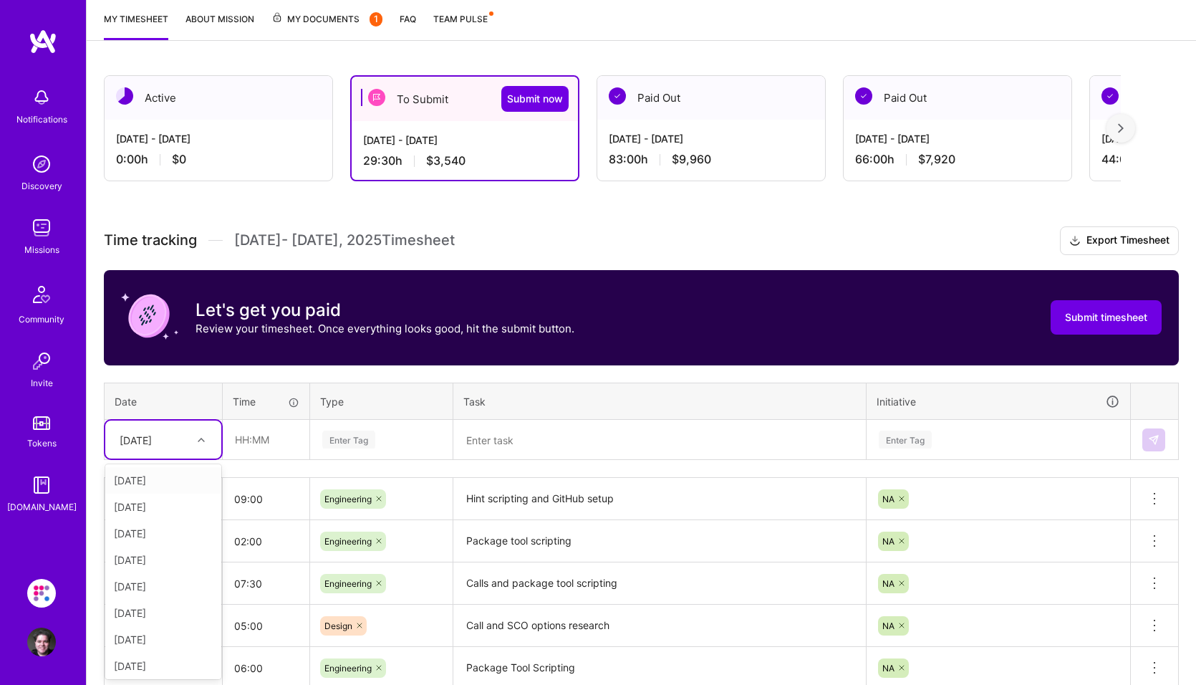
click at [200, 440] on icon at bounding box center [201, 439] width 7 height 7
drag, startPoint x: 172, startPoint y: 607, endPoint x: 233, endPoint y: 557, distance: 78.4
click at [172, 607] on div "[DATE]" at bounding box center [163, 610] width 116 height 27
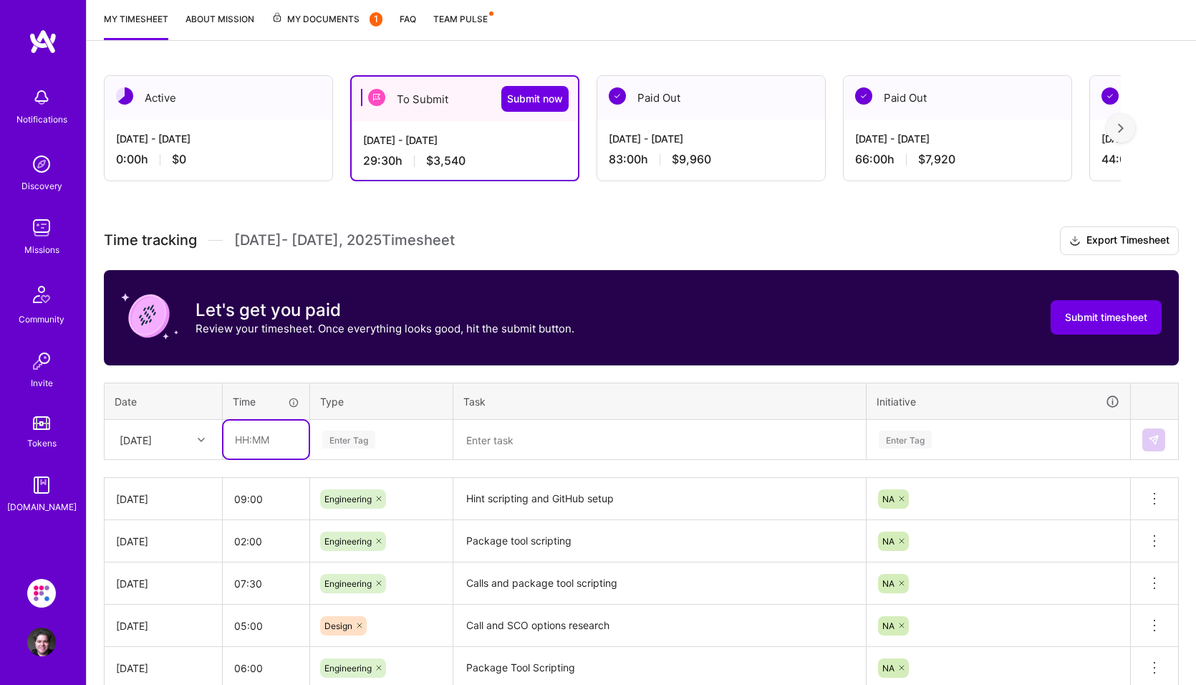
click at [290, 451] on input "text" at bounding box center [265, 439] width 85 height 38
type input "08:00"
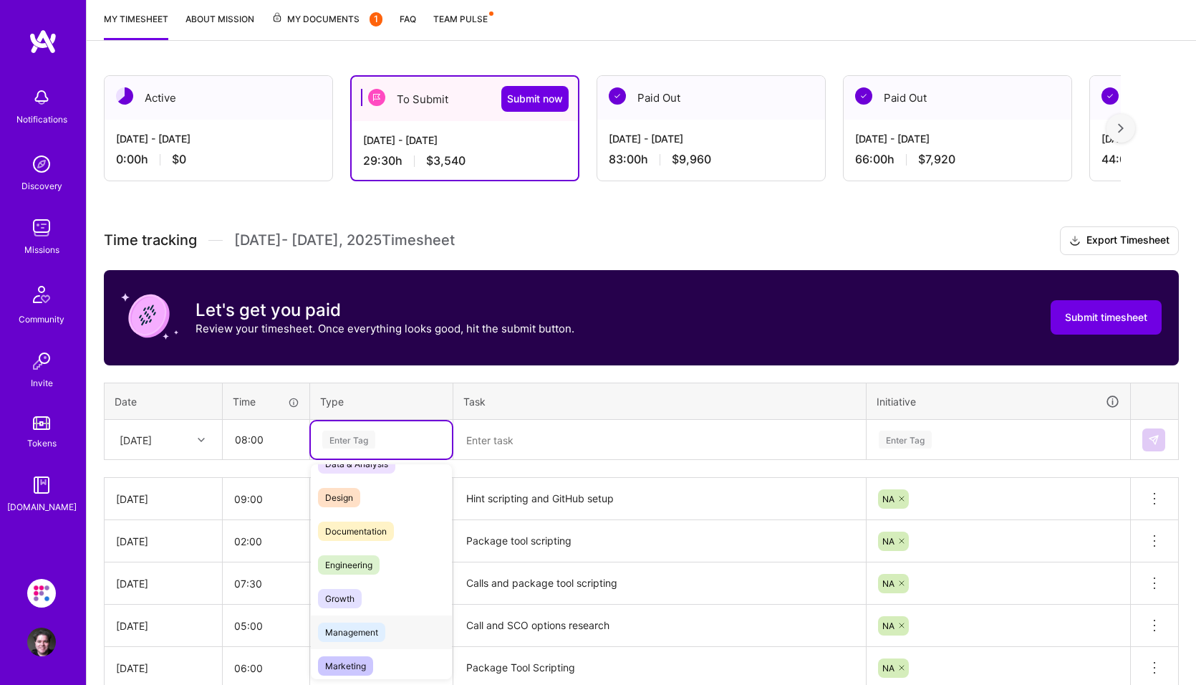
scroll to position [0, 0]
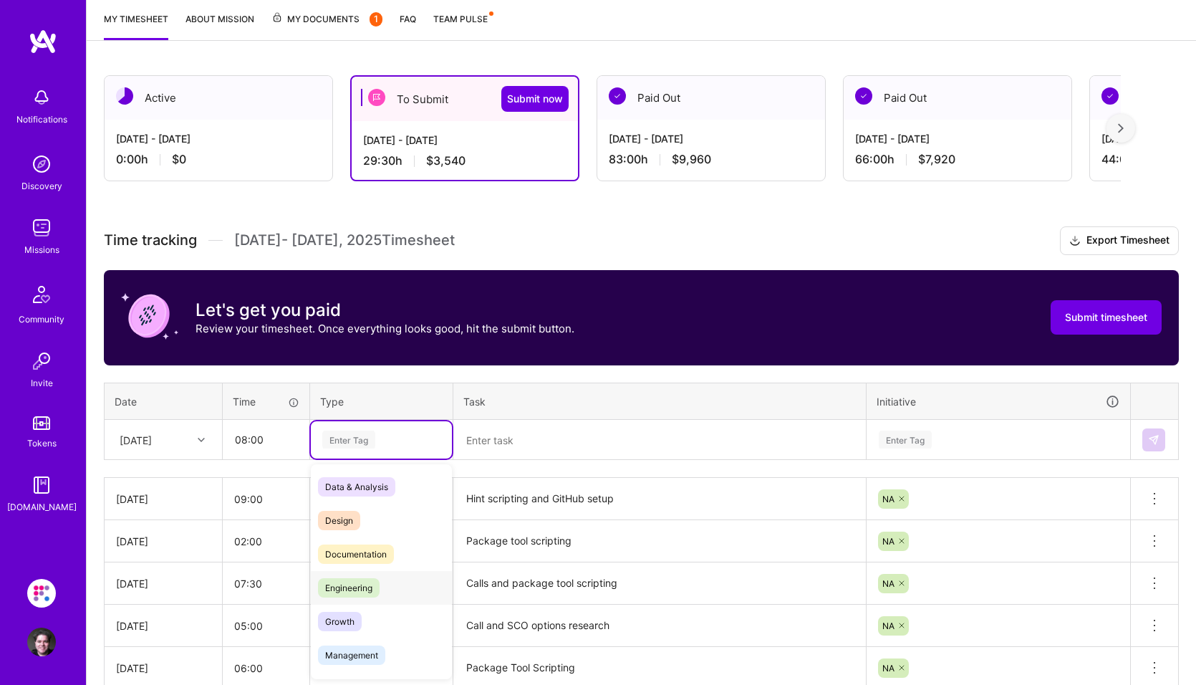
click at [361, 581] on span "Engineering" at bounding box center [349, 587] width 62 height 19
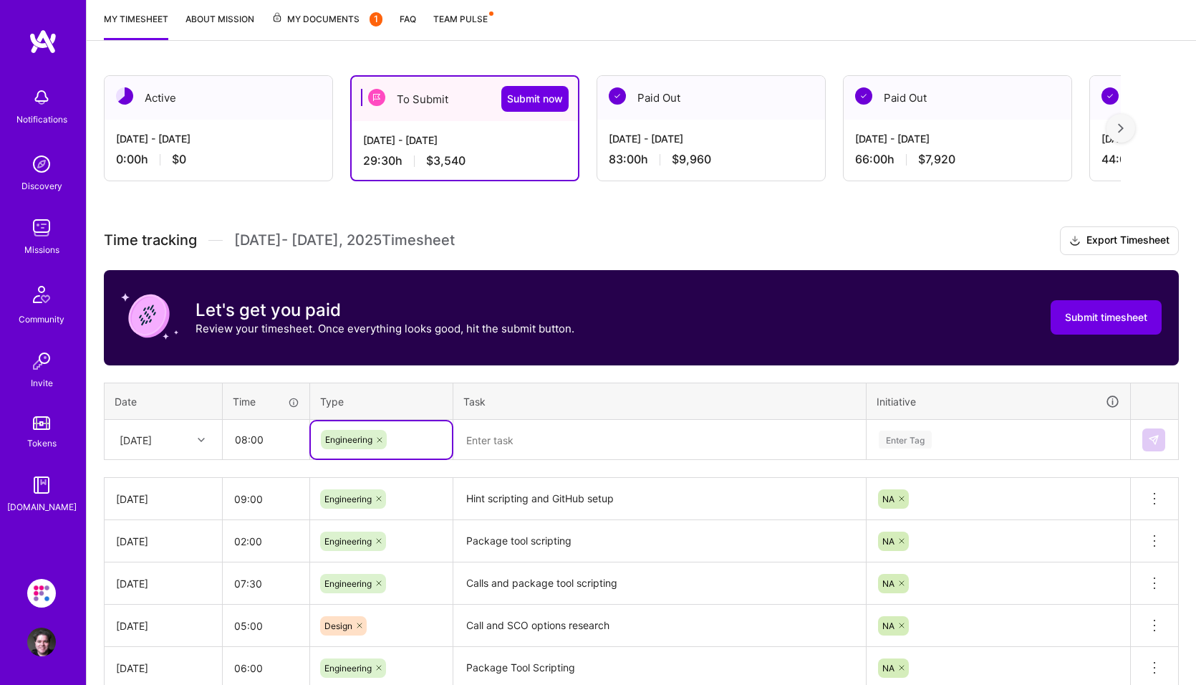
click at [494, 443] on textarea at bounding box center [660, 440] width 410 height 38
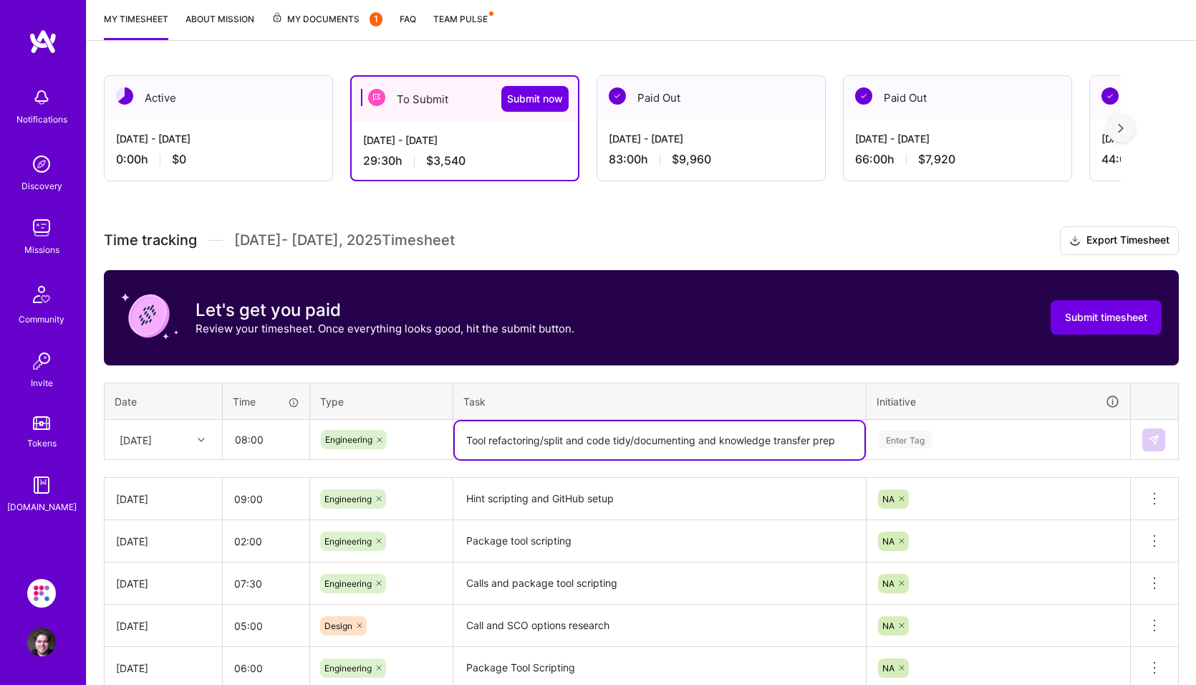
type textarea "Tool refactoring/split and code tidy/documenting and knowledge transfer prep"
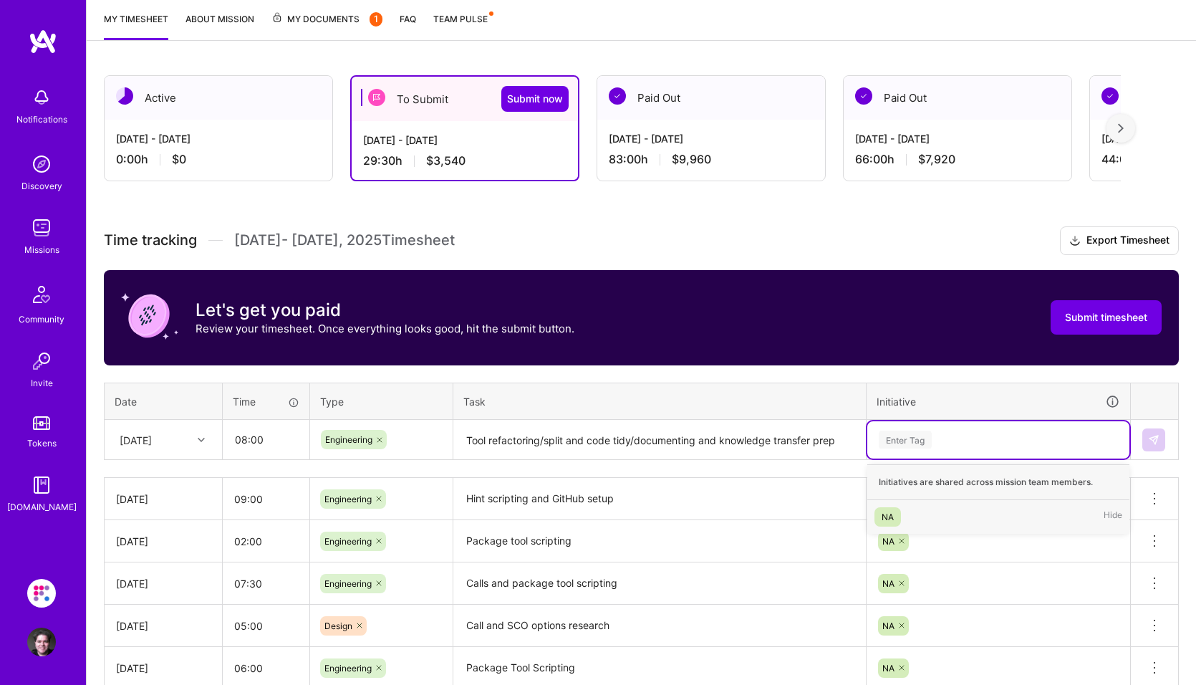
click at [891, 512] on div "NA" at bounding box center [888, 516] width 12 height 15
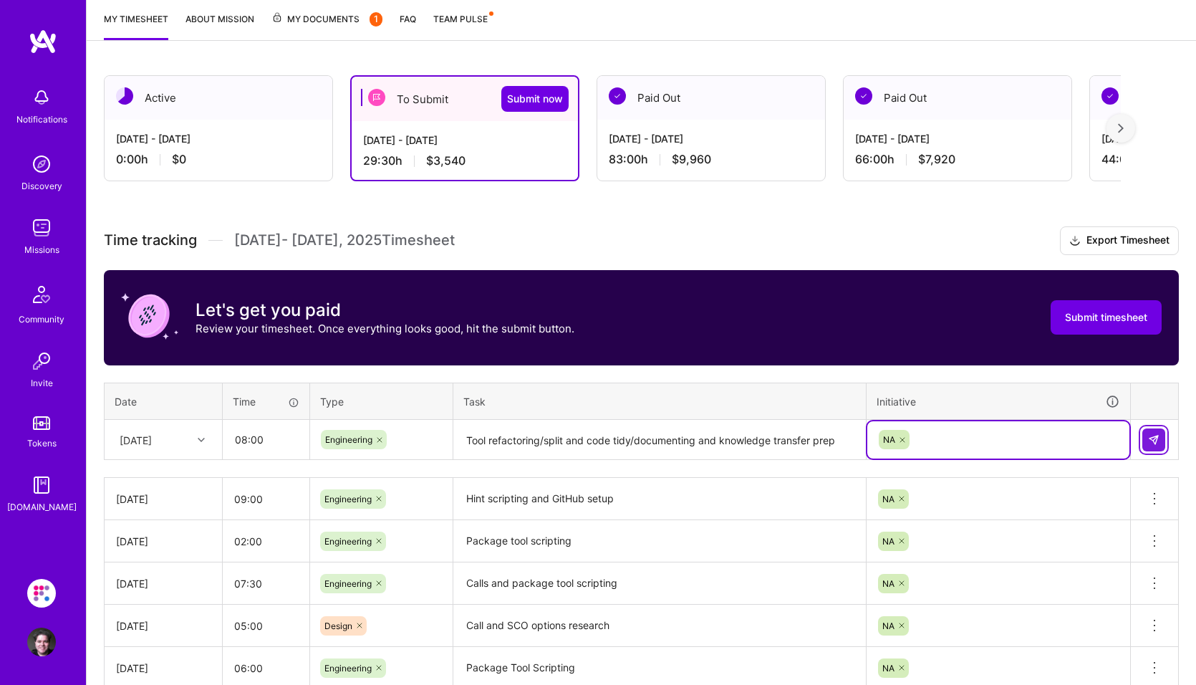
click at [1162, 444] on button at bounding box center [1153, 439] width 23 height 23
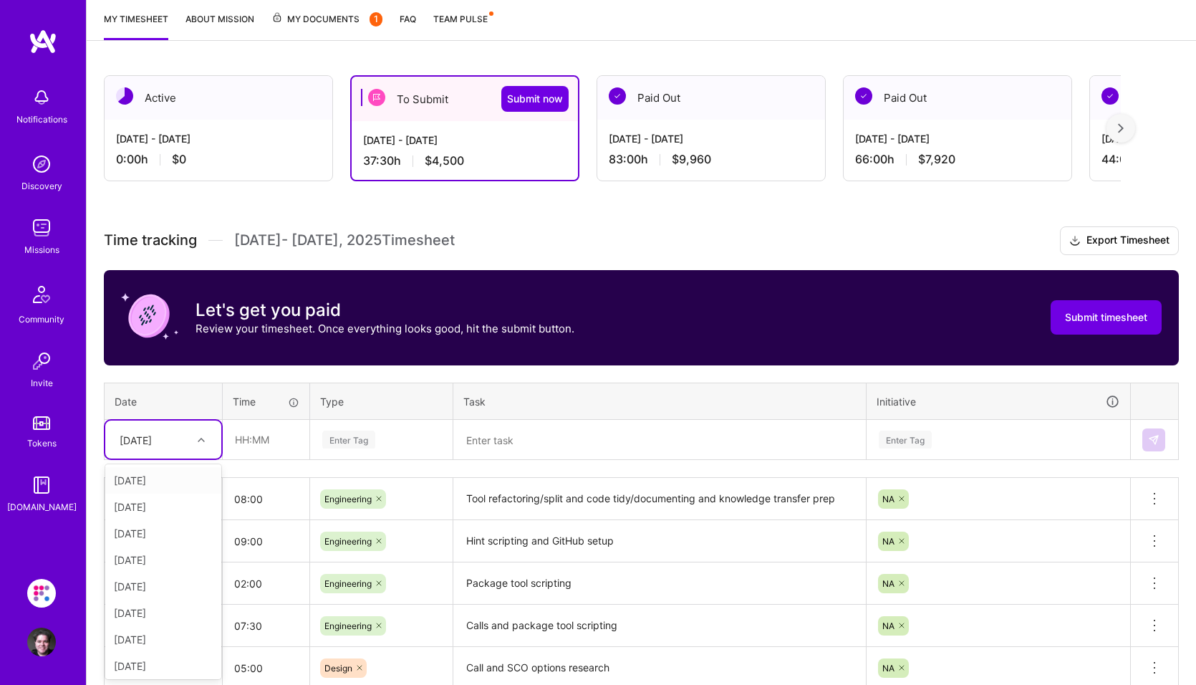
click at [207, 440] on div at bounding box center [203, 439] width 22 height 19
click at [168, 634] on div "[DATE]" at bounding box center [163, 636] width 116 height 27
click at [264, 444] on input "text" at bounding box center [265, 439] width 85 height 38
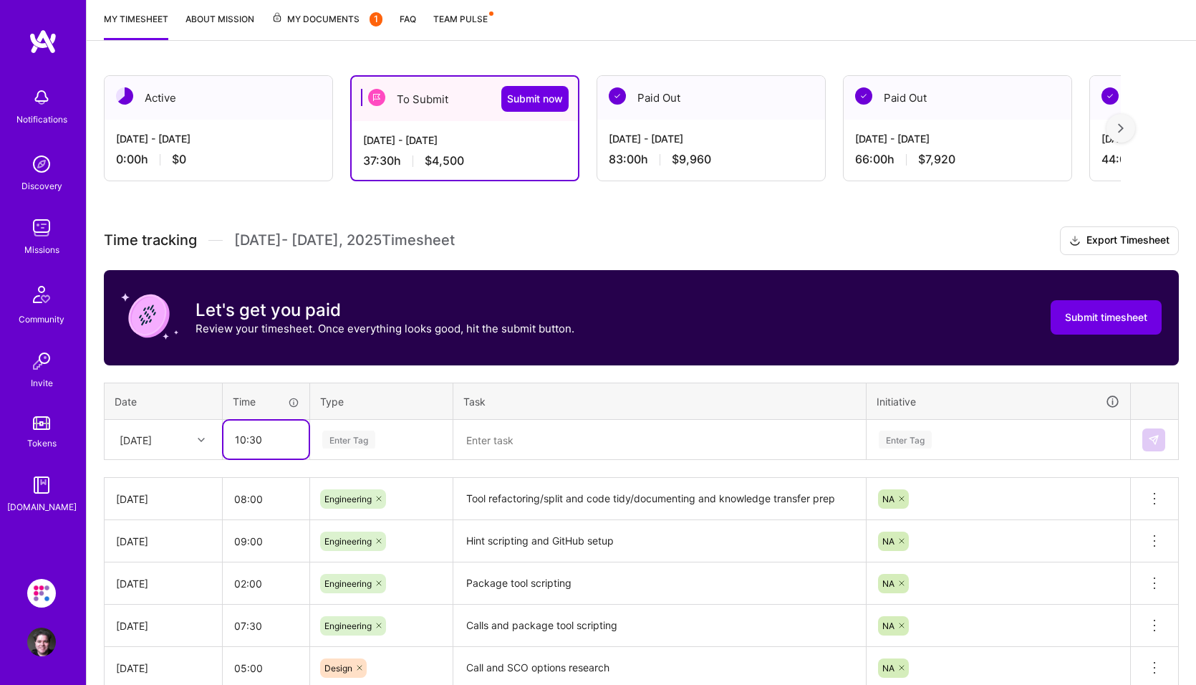
type input "10:30"
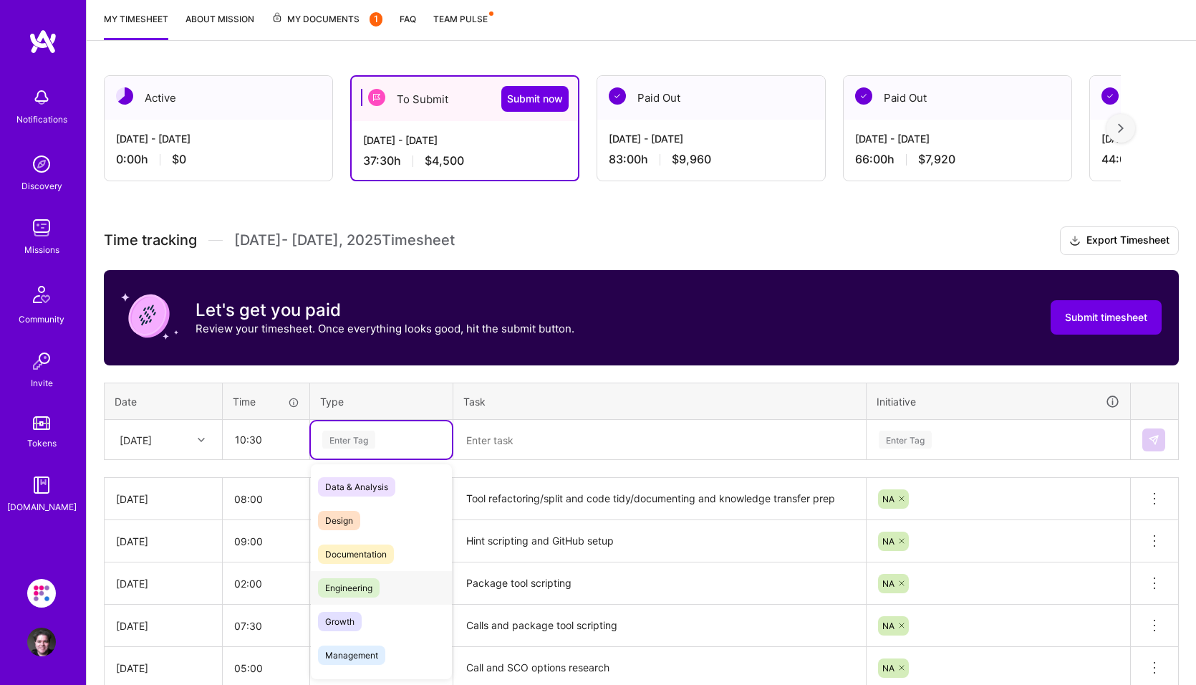
click at [345, 583] on span "Engineering" at bounding box center [349, 587] width 62 height 19
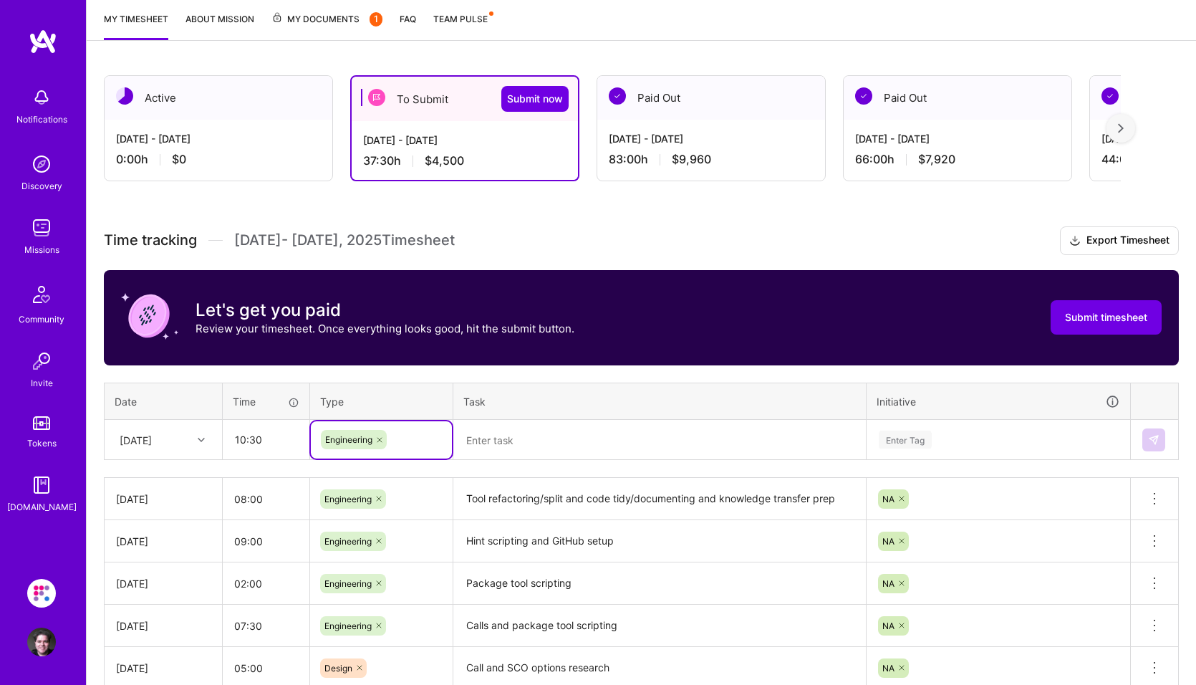
click at [521, 448] on textarea at bounding box center [660, 440] width 410 height 38
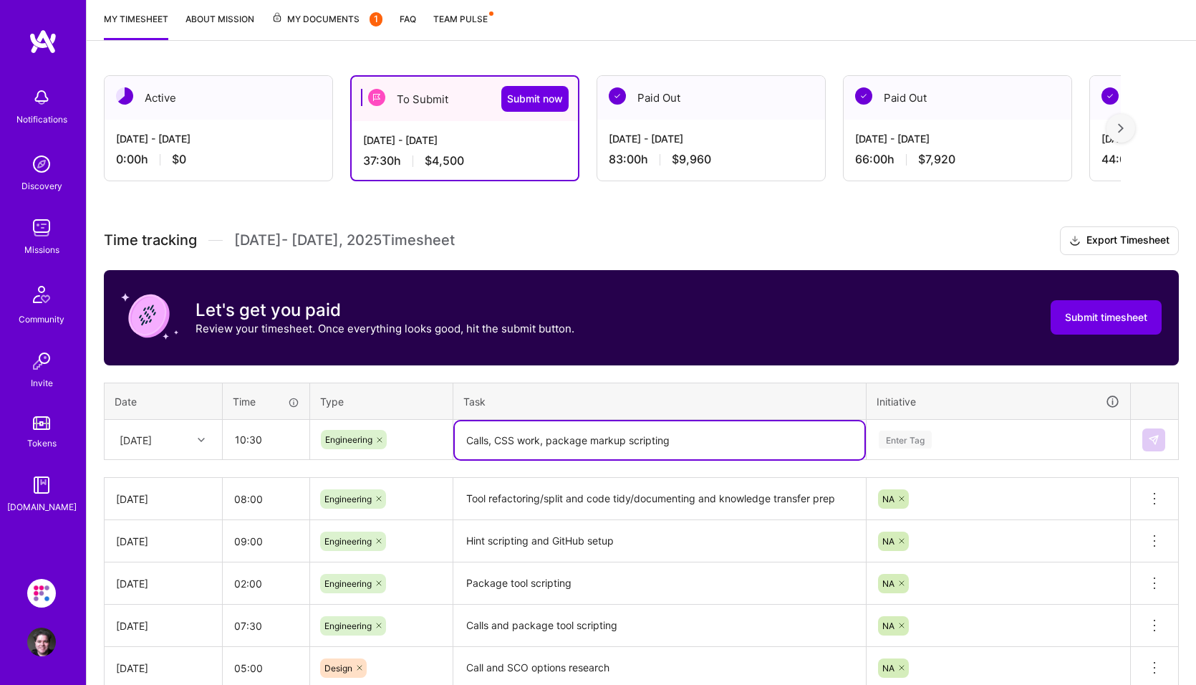
type textarea "Calls, CSS work, package markup scripting"
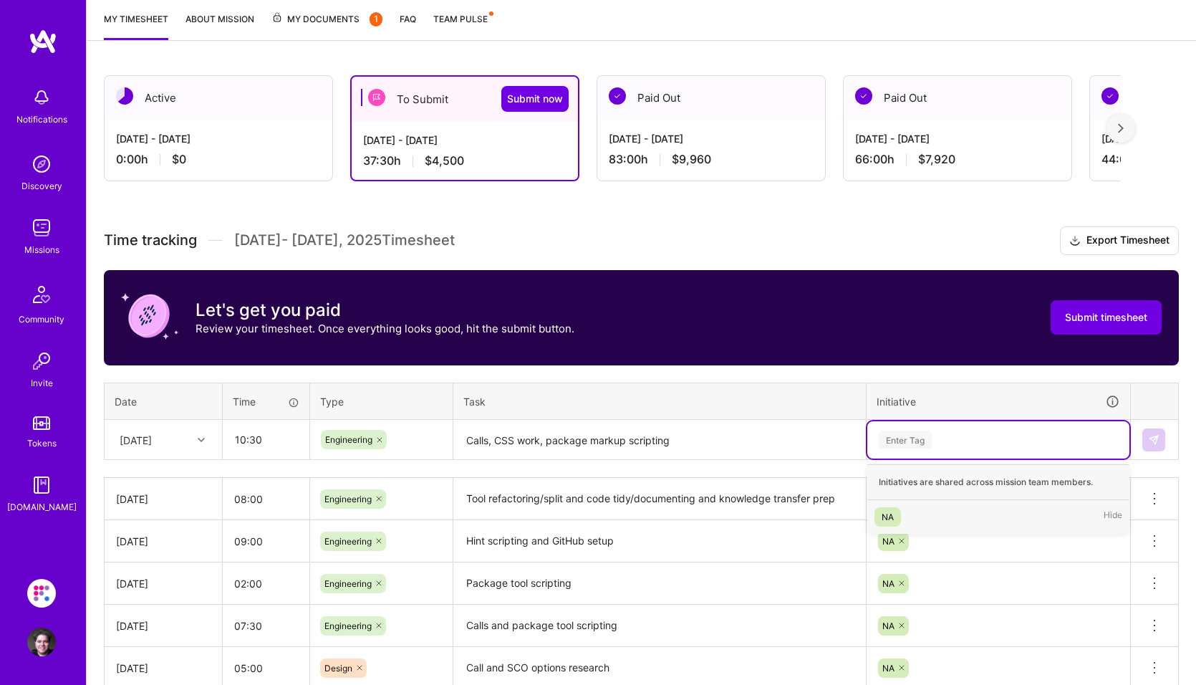
click at [905, 437] on div "Enter Tag" at bounding box center [905, 439] width 53 height 22
click at [891, 513] on div "NA" at bounding box center [888, 516] width 12 height 15
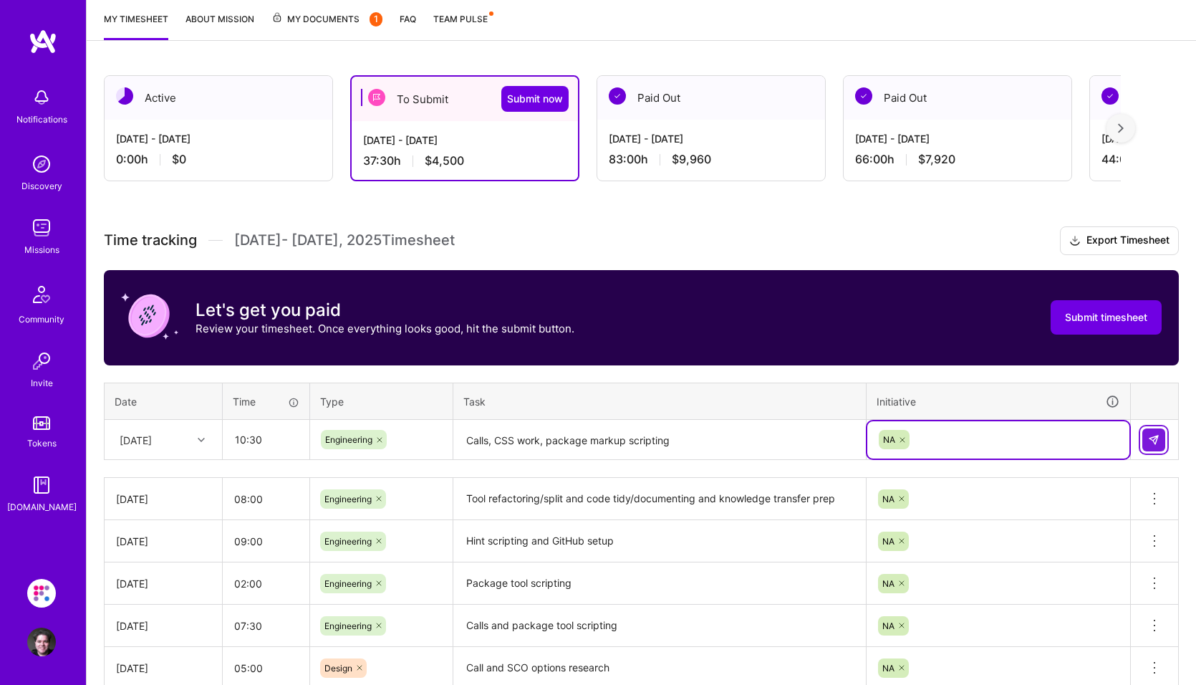
click at [1157, 447] on button at bounding box center [1153, 439] width 23 height 23
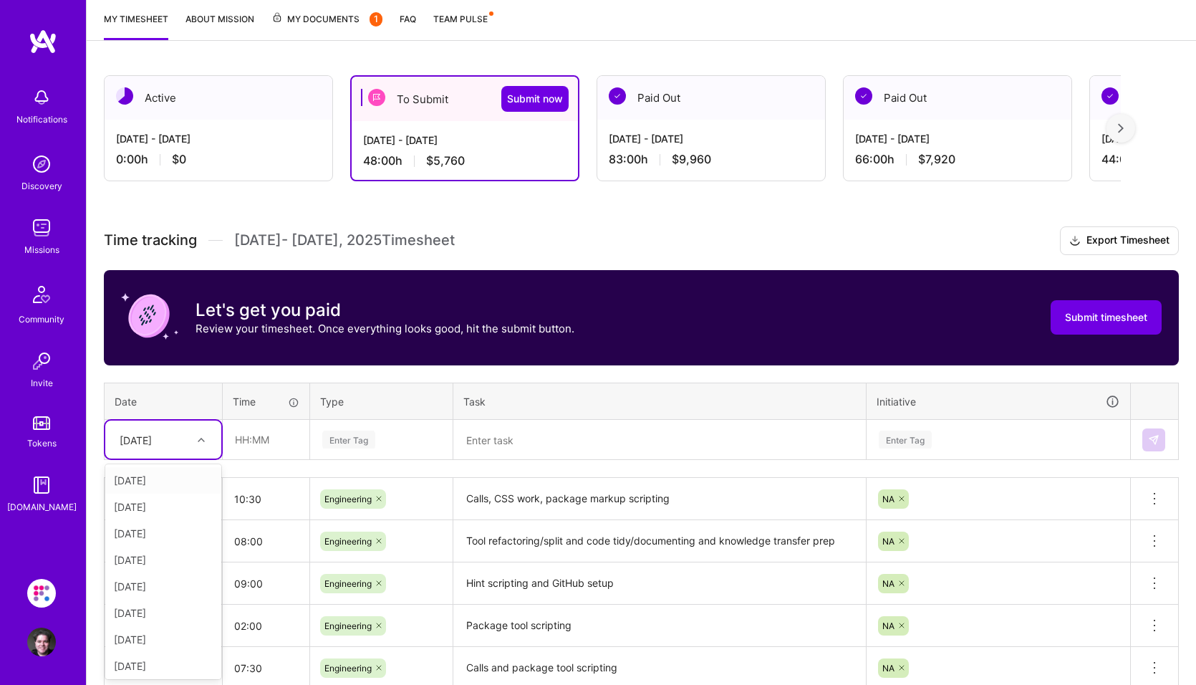
click at [203, 443] on icon at bounding box center [201, 439] width 7 height 7
click at [160, 660] on div "[DATE]" at bounding box center [163, 663] width 116 height 27
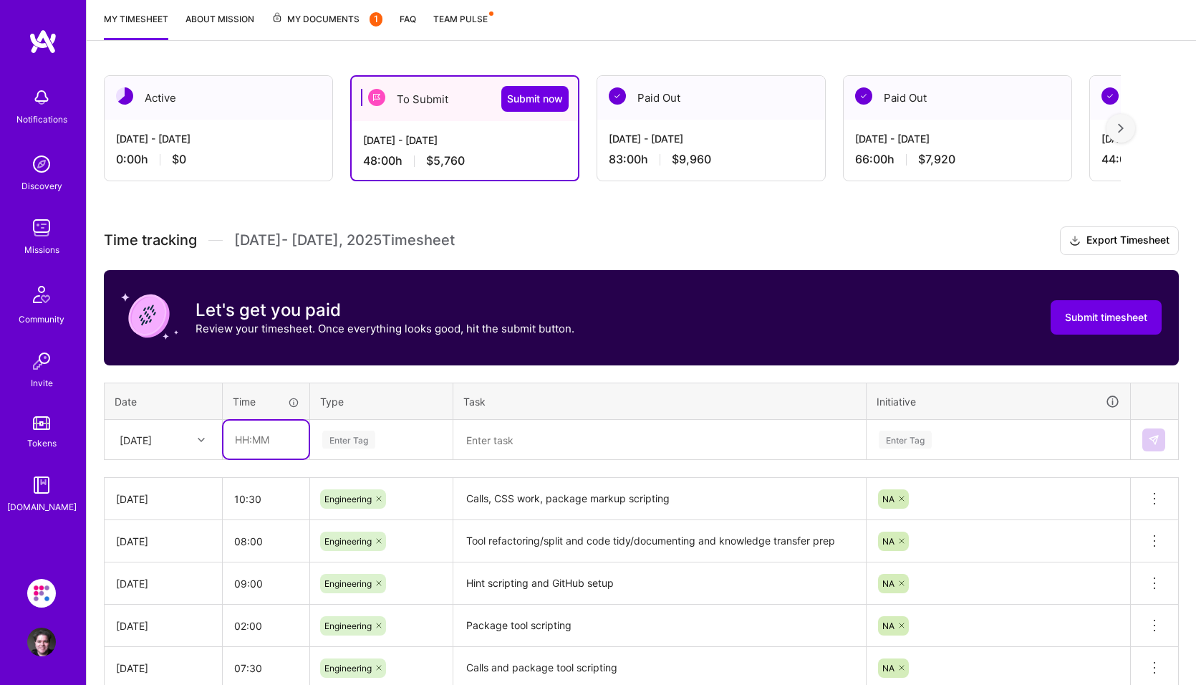
click at [268, 441] on input "text" at bounding box center [265, 439] width 85 height 38
type input "07:00"
click at [370, 441] on div "Enter Tag" at bounding box center [348, 439] width 53 height 22
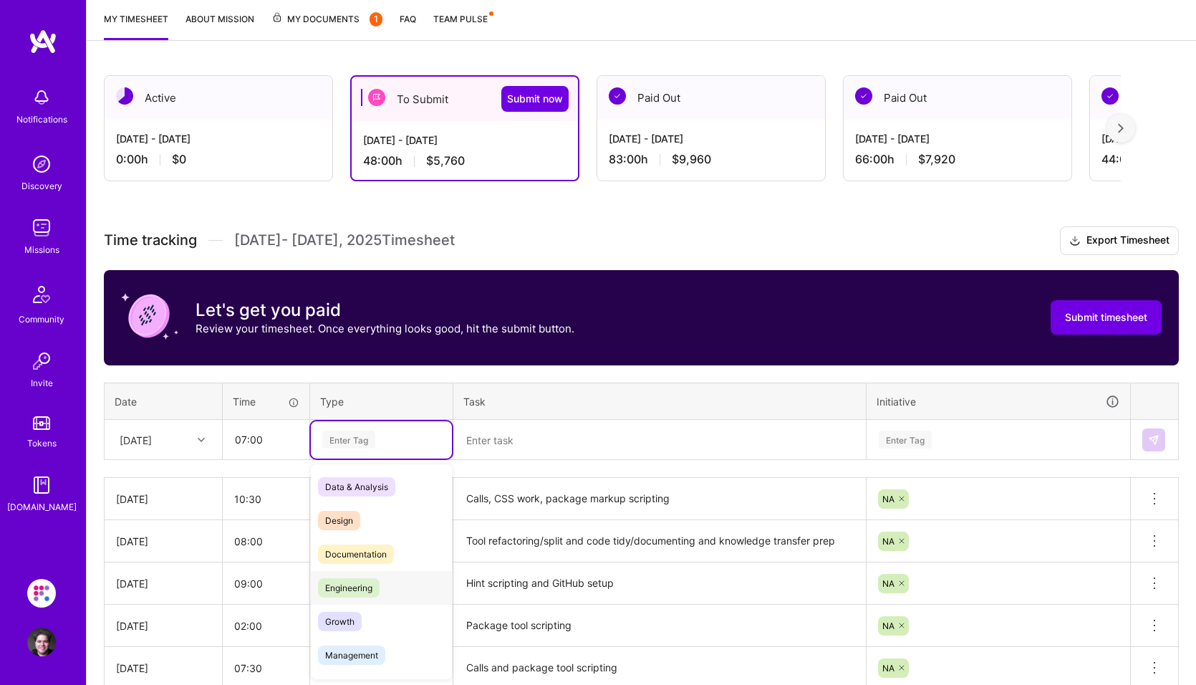
click at [347, 589] on span "Engineering" at bounding box center [349, 587] width 62 height 19
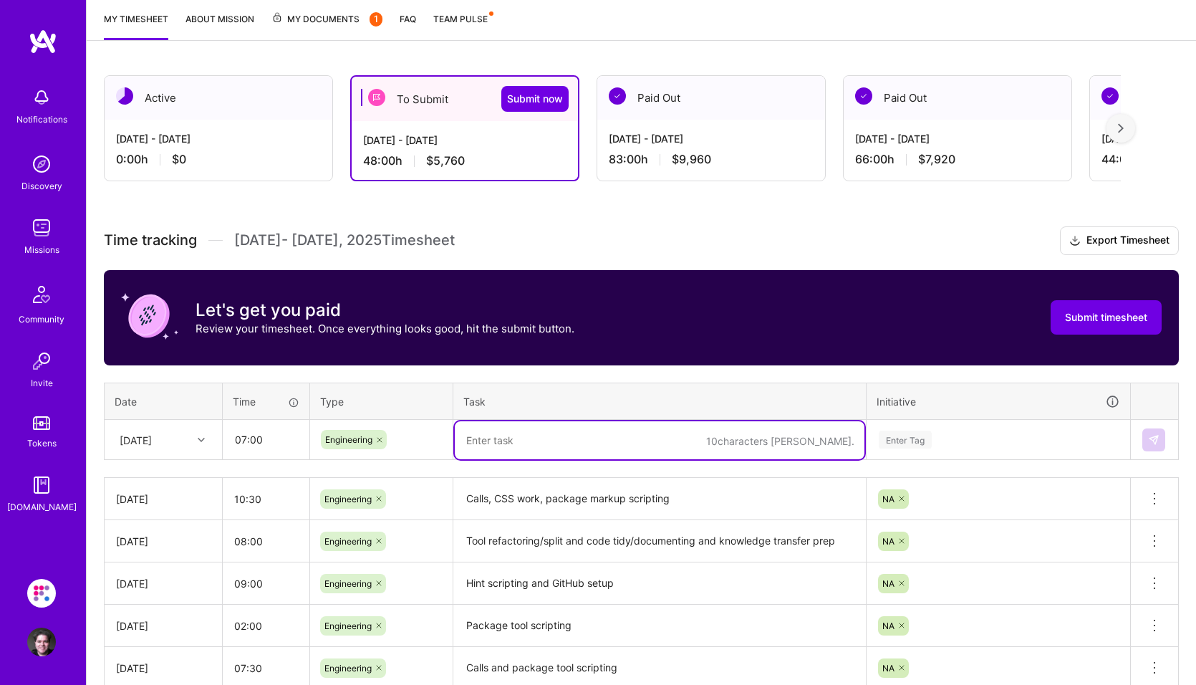
click at [486, 439] on textarea at bounding box center [660, 440] width 410 height 38
paste textarea "package markup scripting"
click at [486, 441] on textarea "package markup scripting" at bounding box center [660, 440] width 410 height 38
type textarea "Package tool markup and quiz scripting"
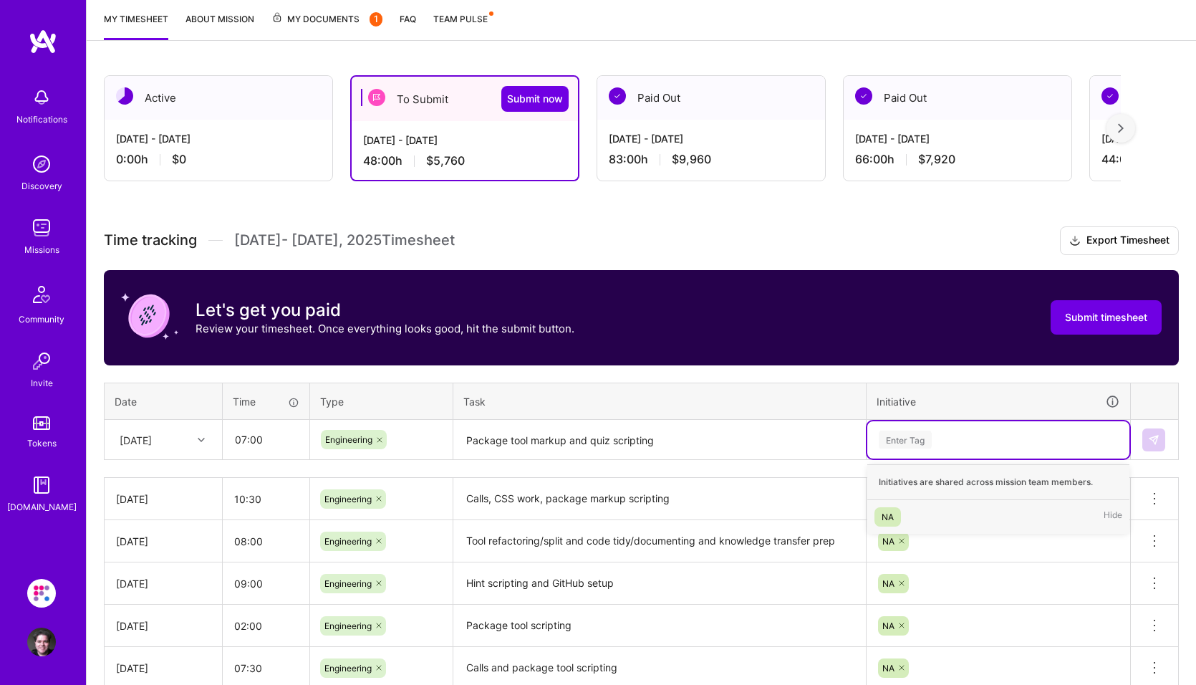
click at [908, 443] on div "Enter Tag" at bounding box center [905, 439] width 53 height 22
click at [885, 519] on div "NA" at bounding box center [888, 516] width 12 height 15
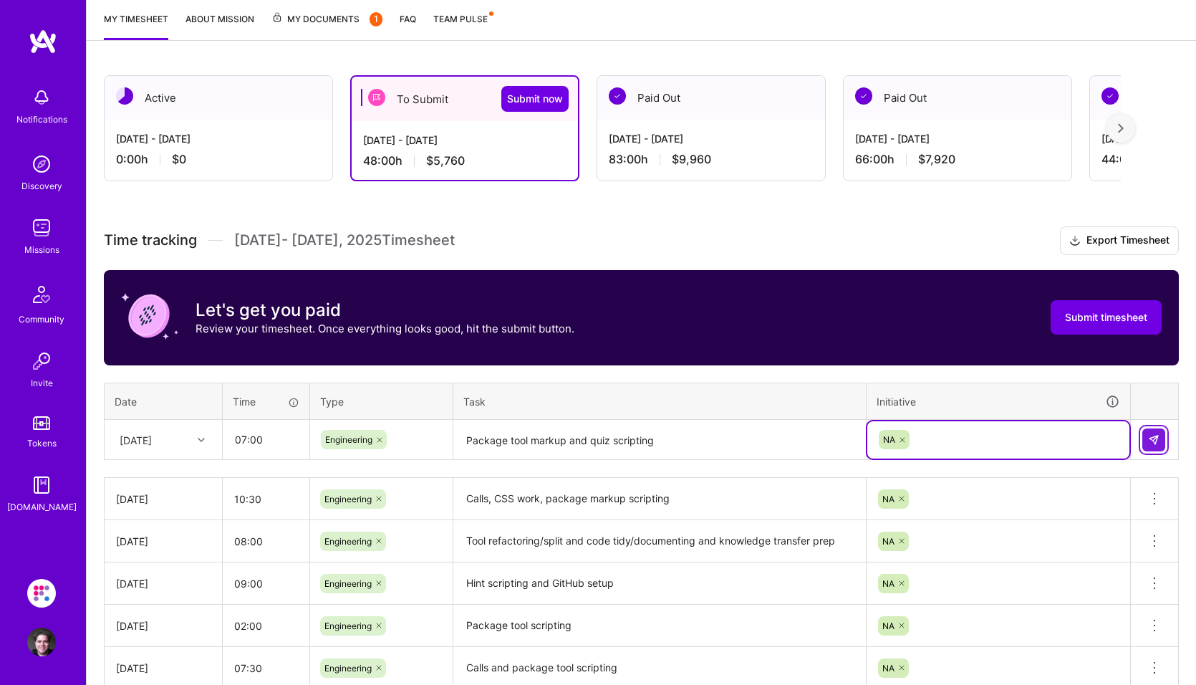
click at [1155, 439] on img at bounding box center [1153, 439] width 11 height 11
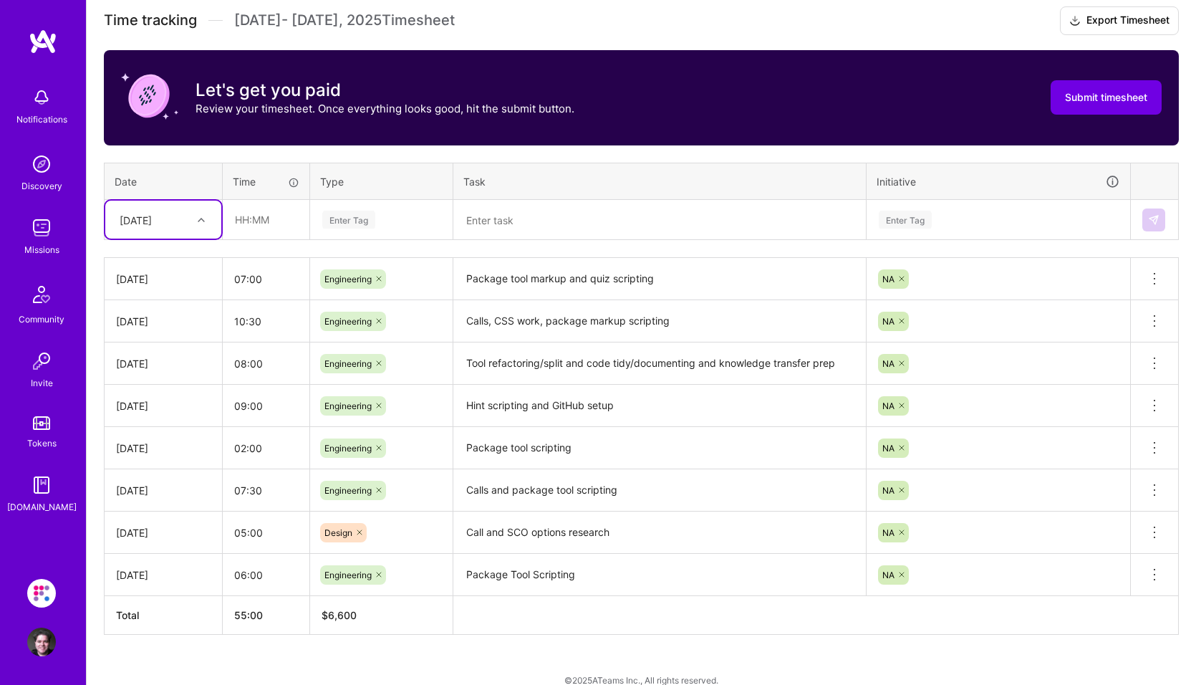
scroll to position [428, 0]
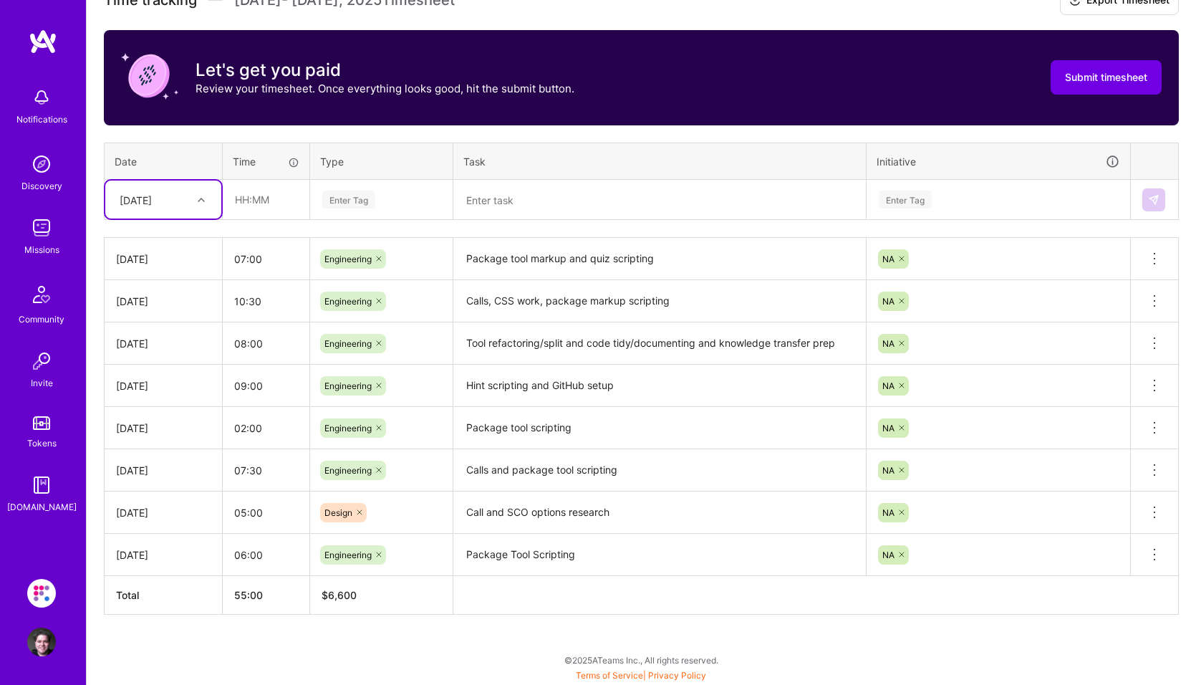
click at [171, 207] on div "[DATE]" at bounding box center [152, 200] width 80 height 24
click at [149, 430] on div "[DATE]" at bounding box center [163, 426] width 116 height 27
click at [256, 205] on input "text" at bounding box center [265, 199] width 85 height 38
type input "4"
type input "04:00"
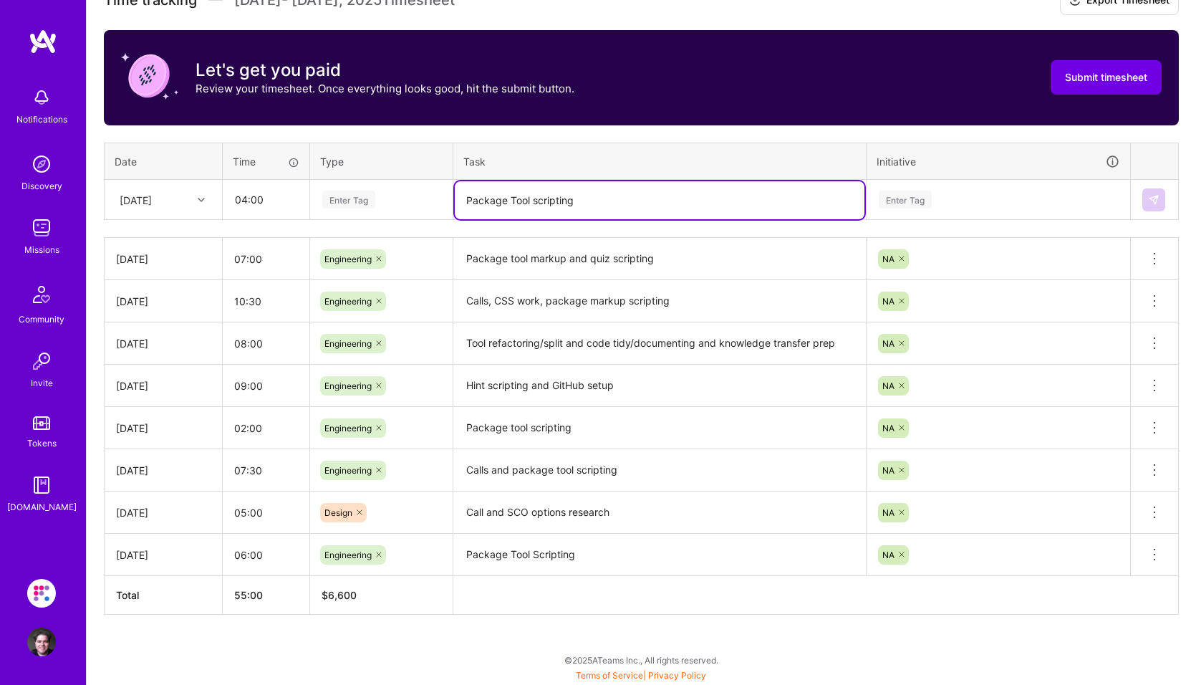
type textarea "Package Tool scripting"
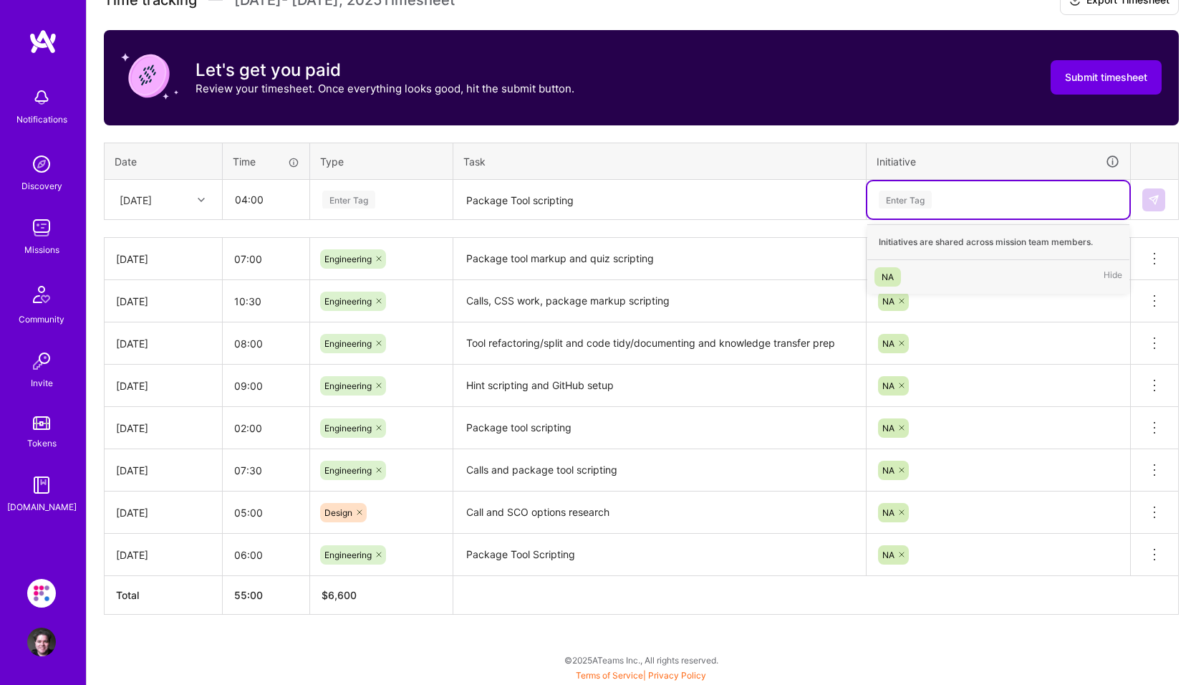
click at [910, 193] on div "Enter Tag" at bounding box center [905, 199] width 53 height 22
click at [887, 274] on div "NA" at bounding box center [888, 276] width 12 height 15
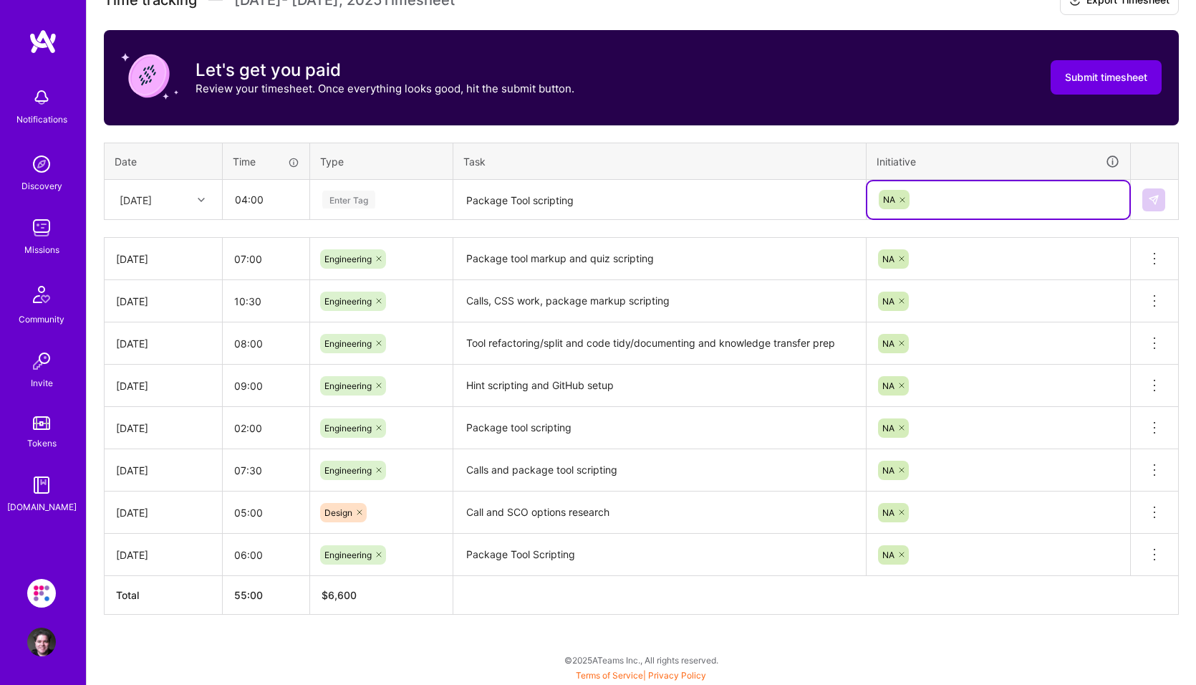
click at [352, 206] on div "Enter Tag" at bounding box center [348, 199] width 53 height 22
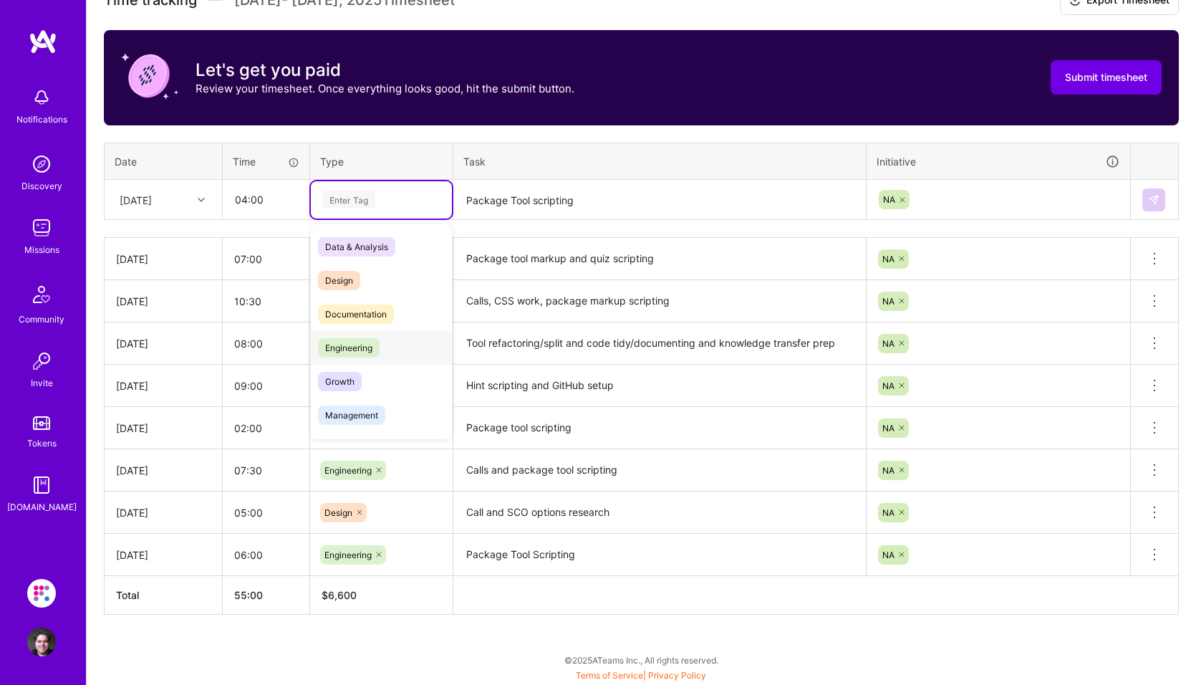
click at [352, 347] on span "Engineering" at bounding box center [349, 347] width 62 height 19
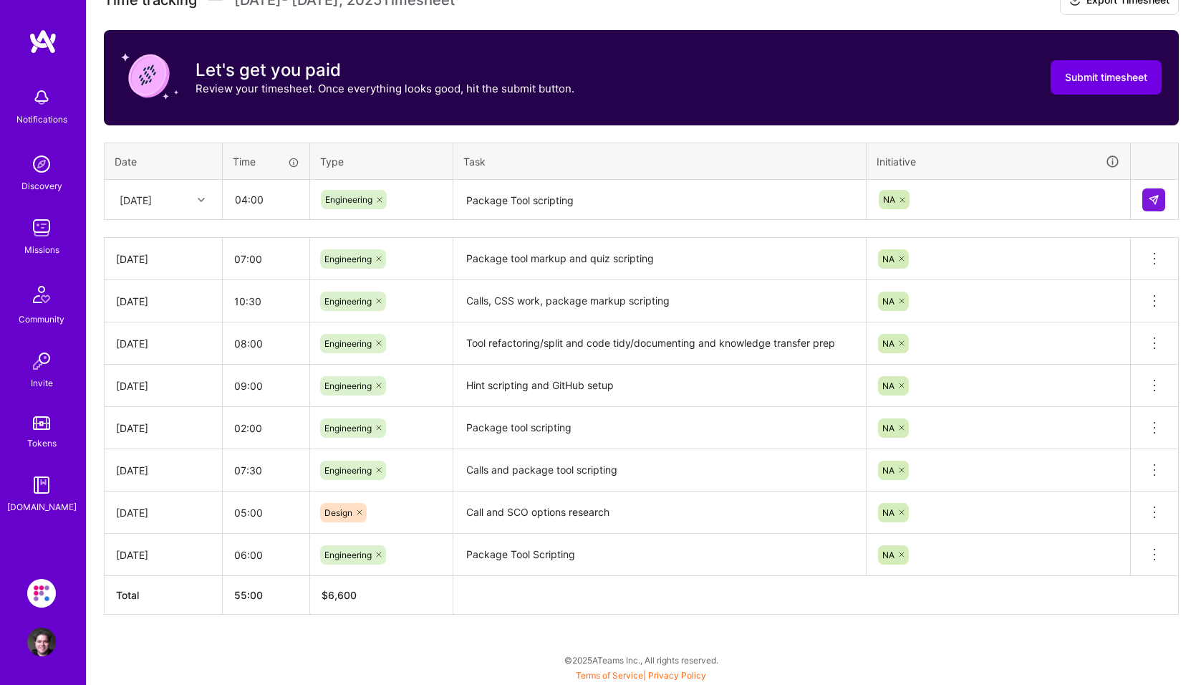
click at [1165, 206] on div at bounding box center [1154, 199] width 24 height 23
click at [1155, 204] on img at bounding box center [1153, 199] width 11 height 11
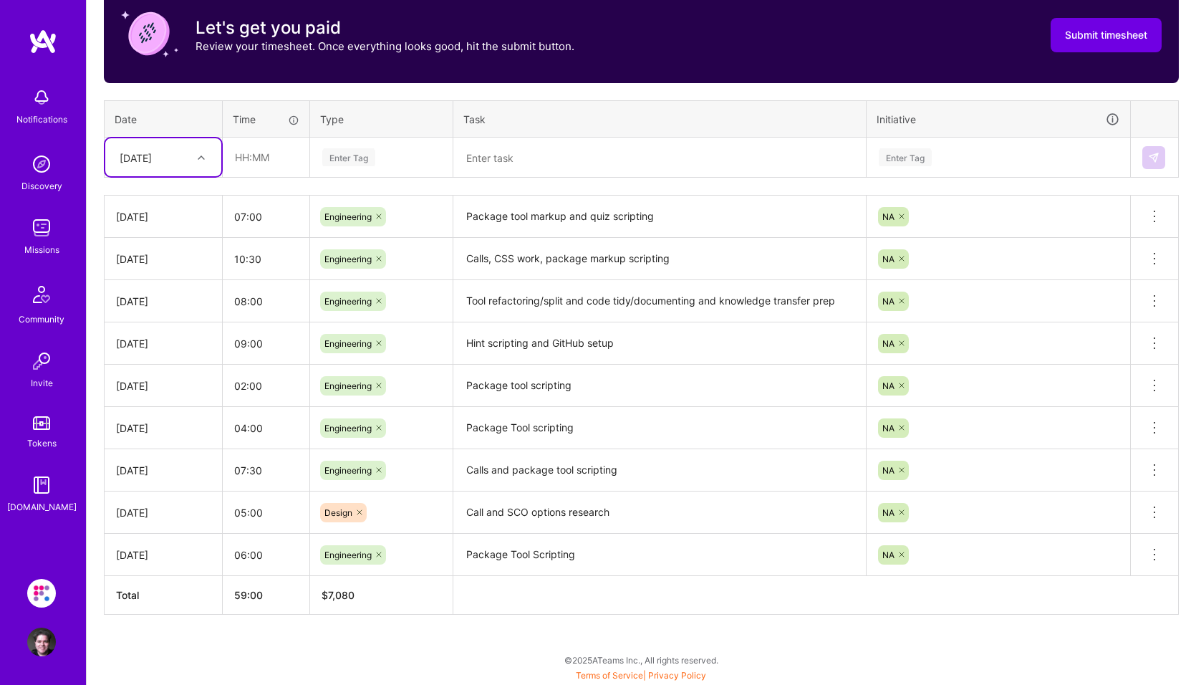
scroll to position [399, 0]
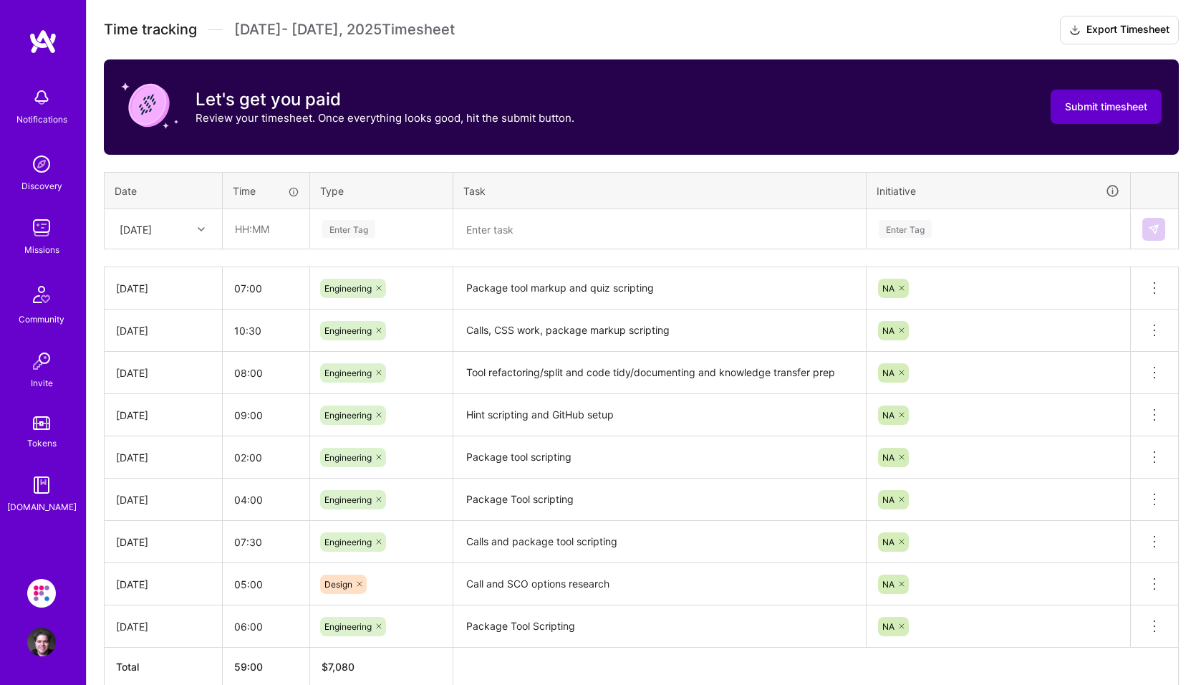
click at [1100, 115] on button "Submit timesheet" at bounding box center [1106, 107] width 111 height 34
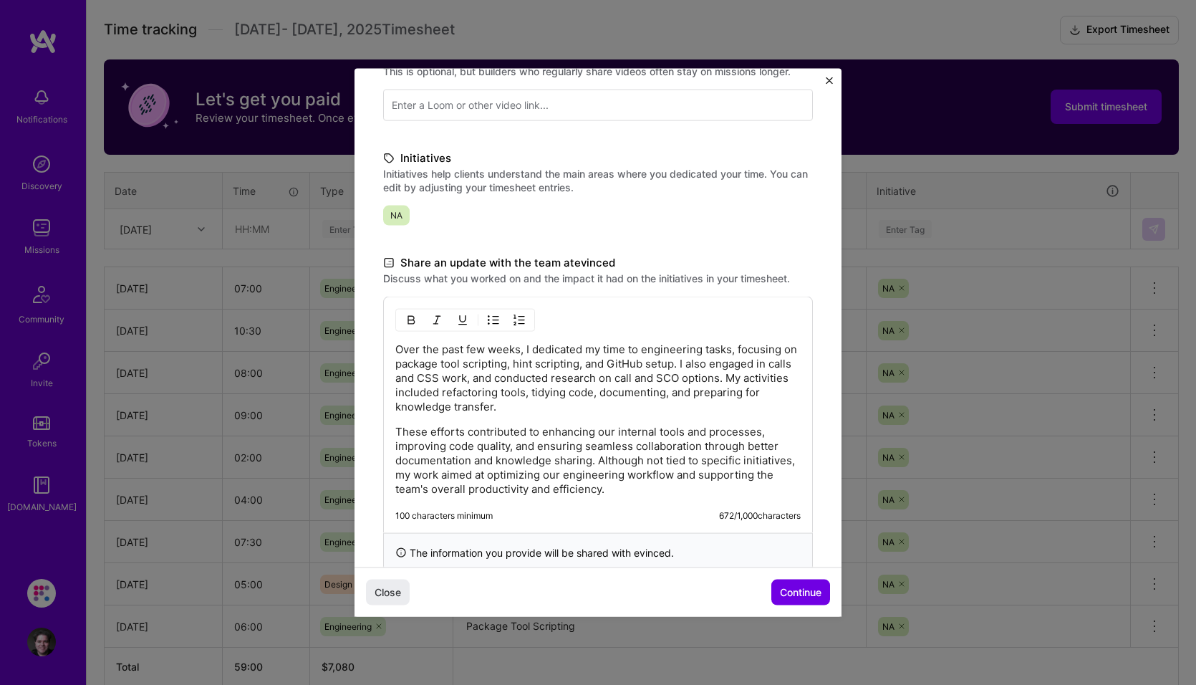
scroll to position [286, 0]
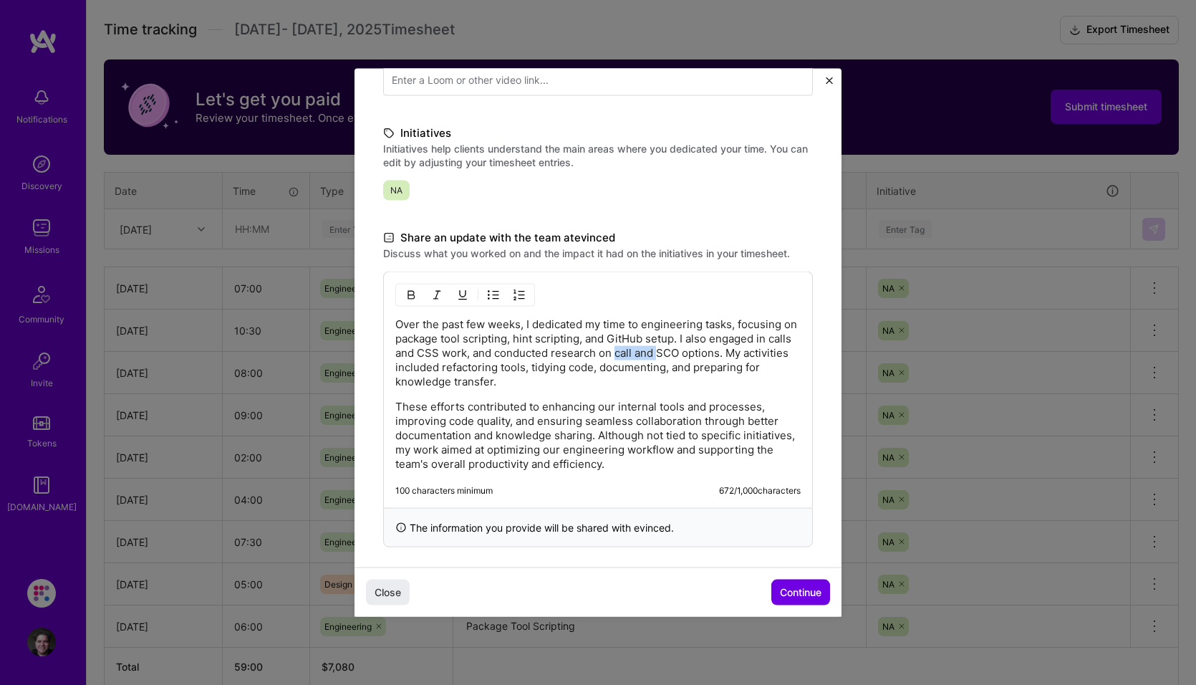
drag, startPoint x: 640, startPoint y: 357, endPoint x: 685, endPoint y: 357, distance: 44.4
click at [685, 357] on p "Over the past few weeks, I dedicated my time to engineering tasks, focusing on …" at bounding box center [597, 353] width 405 height 72
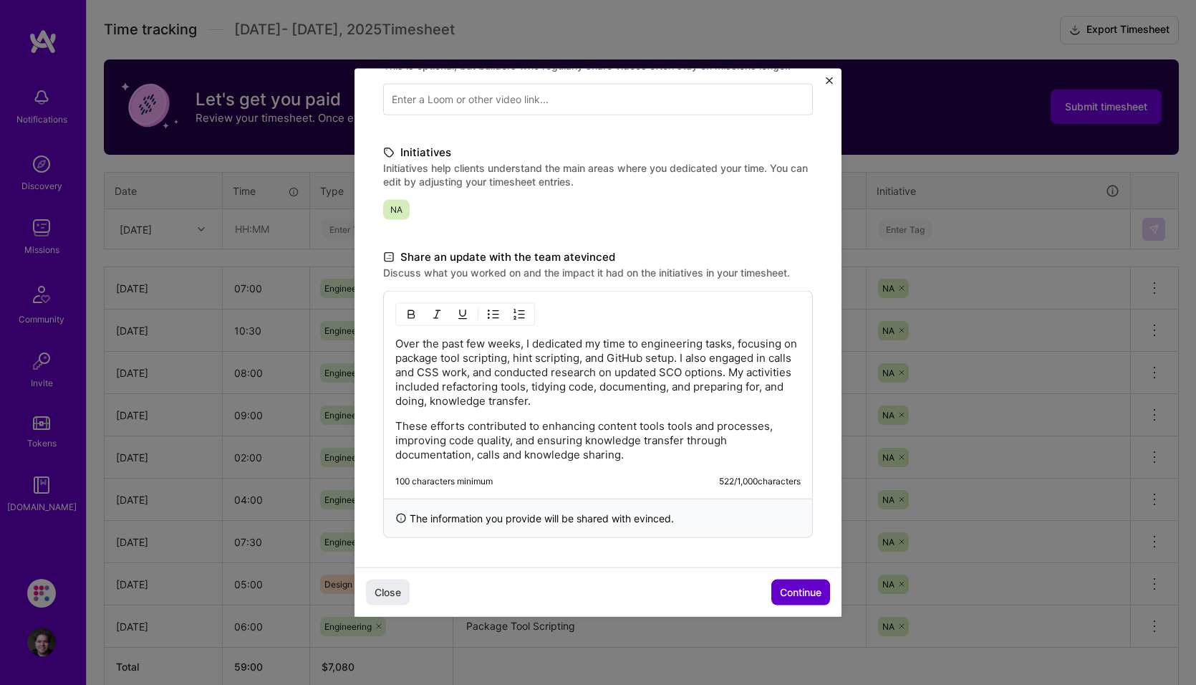
click at [807, 588] on span "Continue" at bounding box center [801, 591] width 42 height 14
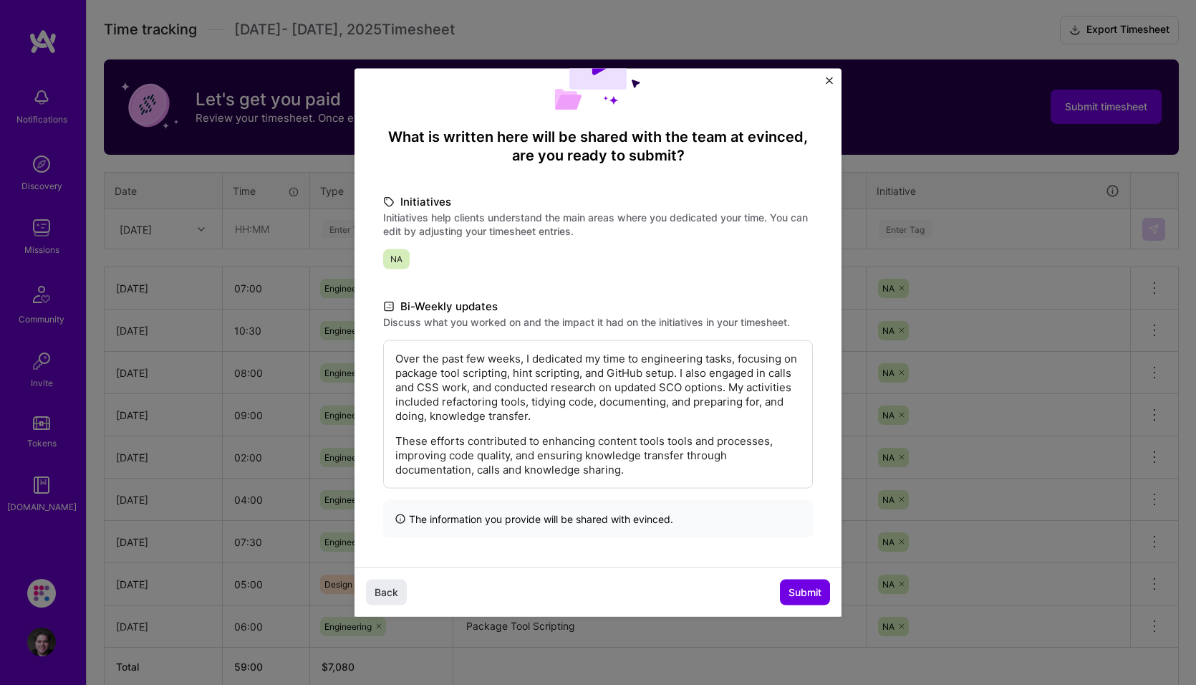
scroll to position [471, 0]
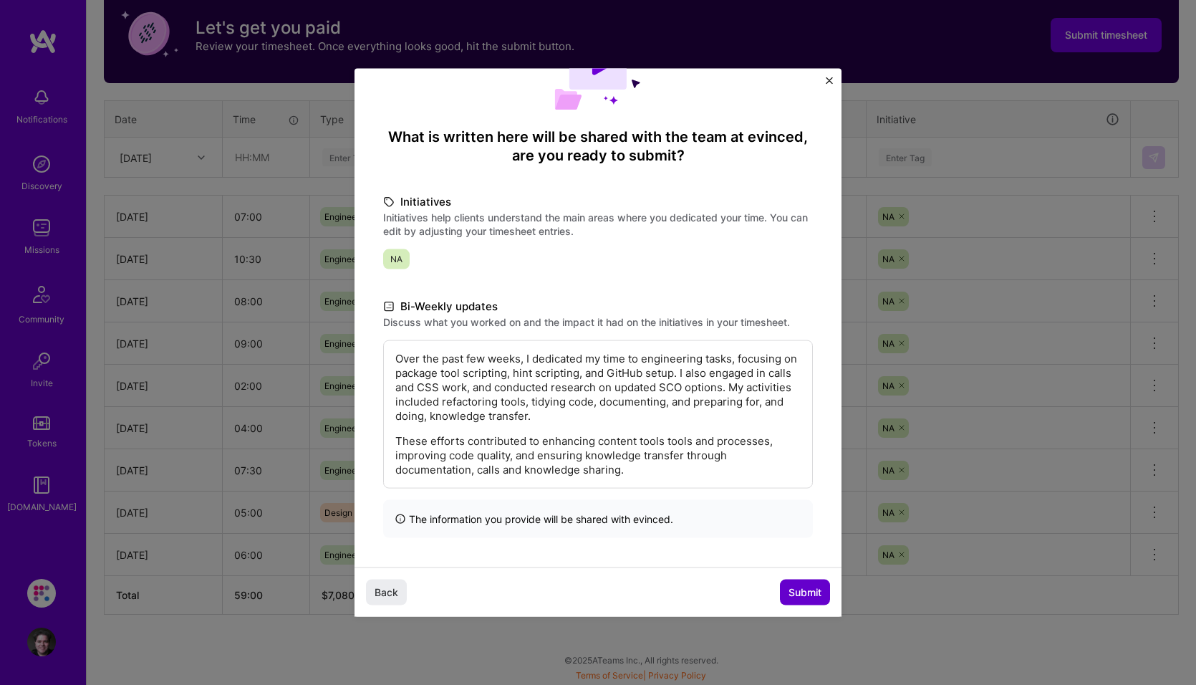
click at [807, 595] on span "Submit" at bounding box center [805, 591] width 33 height 14
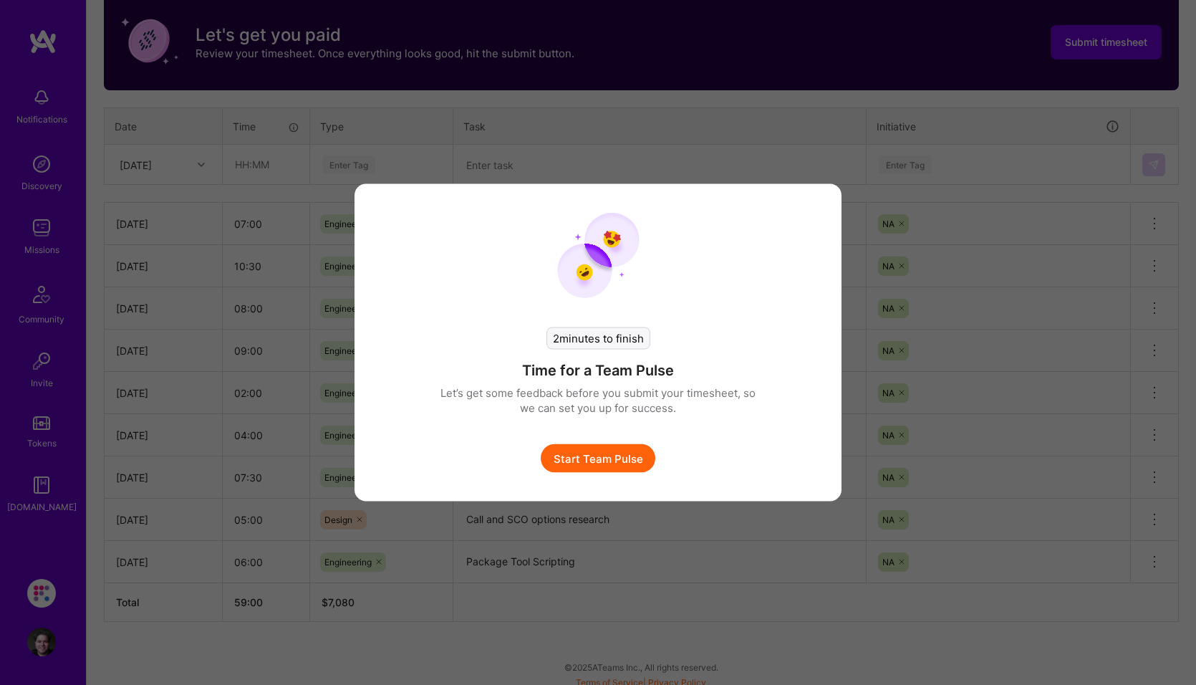
scroll to position [463, 0]
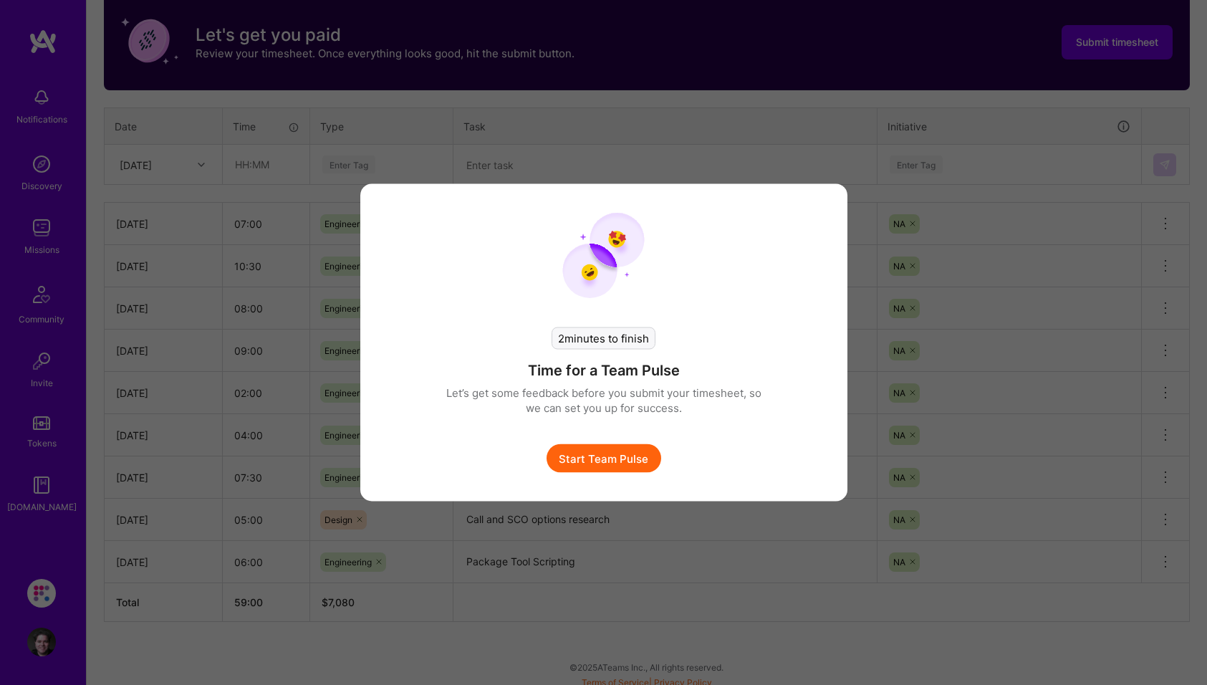
click at [602, 458] on button "Start Team Pulse" at bounding box center [604, 458] width 115 height 29
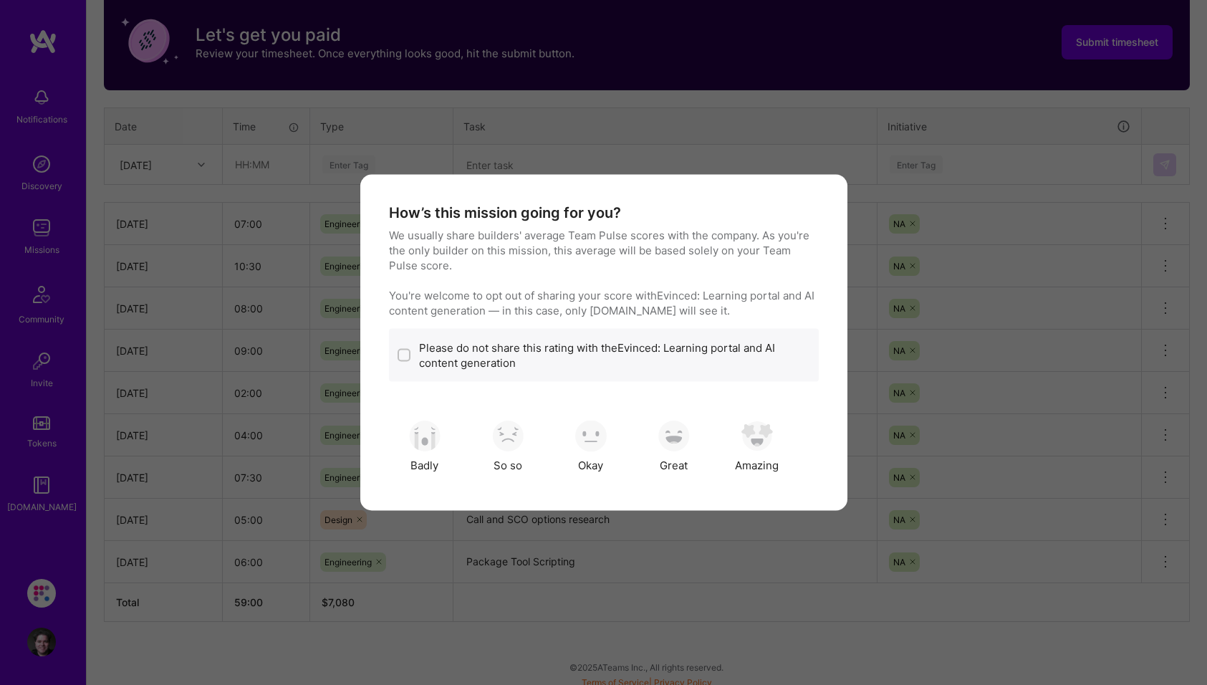
click at [405, 354] on input "modal" at bounding box center [405, 356] width 10 height 10
checkbox input "true"
click at [754, 444] on img "modal" at bounding box center [757, 436] width 32 height 32
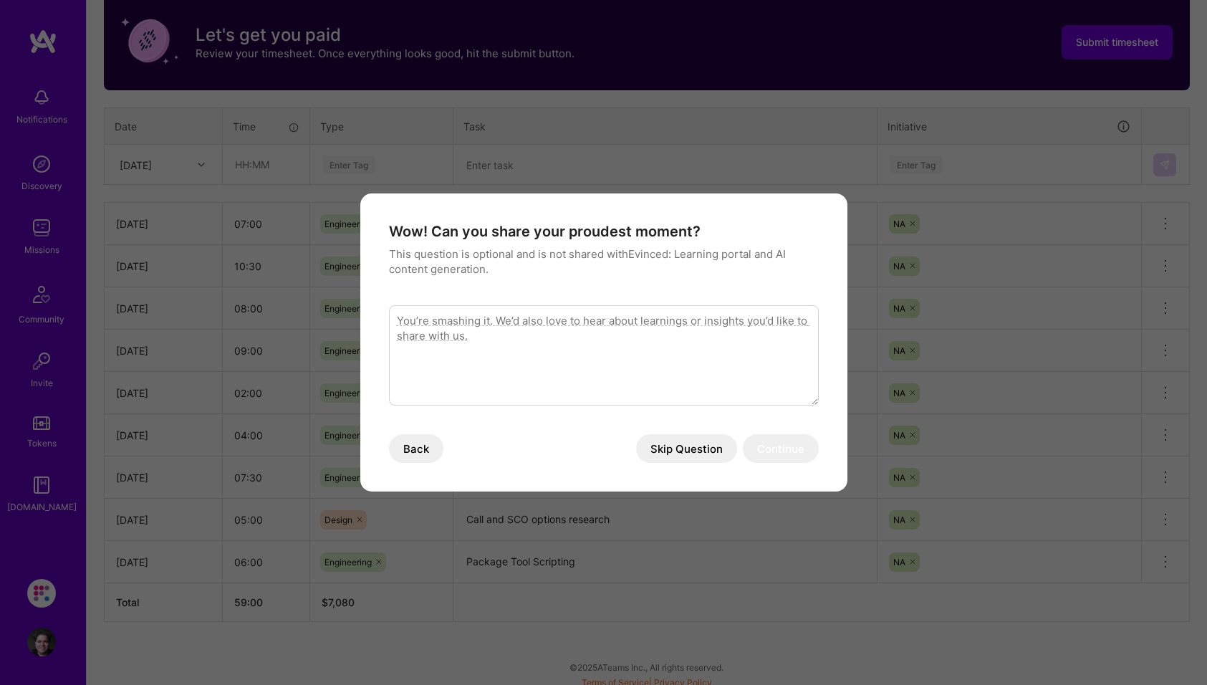
click at [501, 332] on textarea "modal" at bounding box center [604, 355] width 430 height 100
type textarea "Seeing Evinced counterpart get up and running very quickly with some of the too…"
click at [789, 455] on button "Continue" at bounding box center [781, 448] width 76 height 29
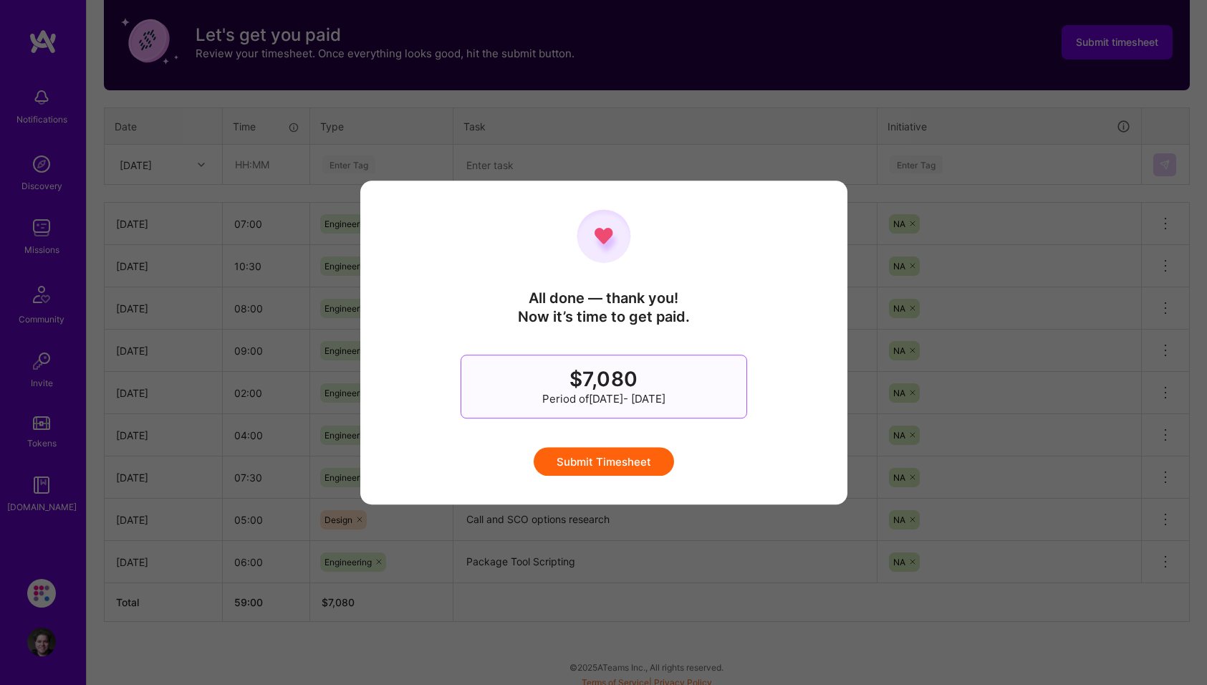
click at [608, 458] on button "Submit Timesheet" at bounding box center [604, 461] width 140 height 29
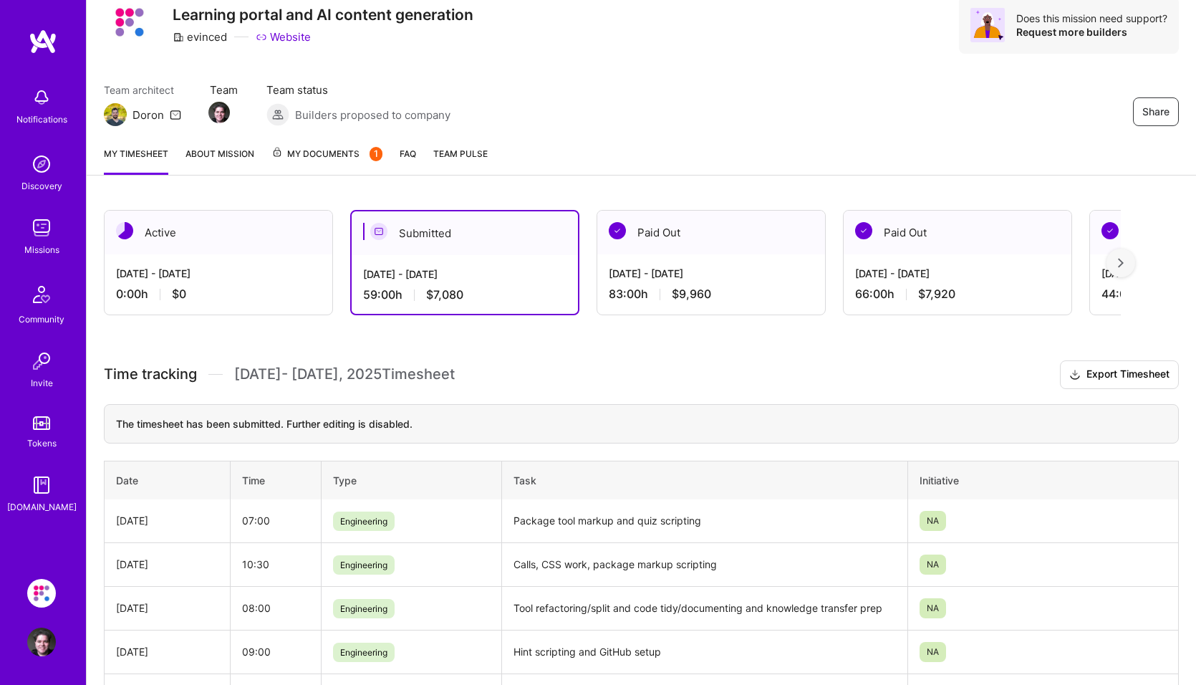
scroll to position [0, 0]
